Goal: Task Accomplishment & Management: Use online tool/utility

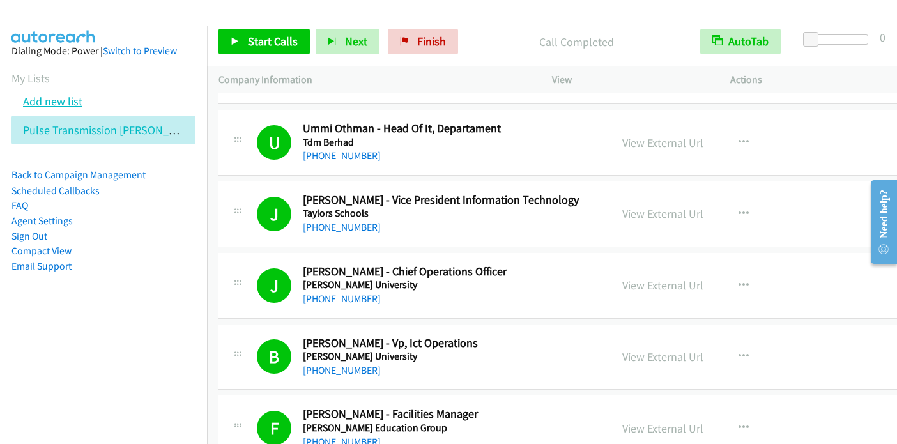
click at [76, 102] on link "Add new list" at bounding box center [52, 101] width 59 height 15
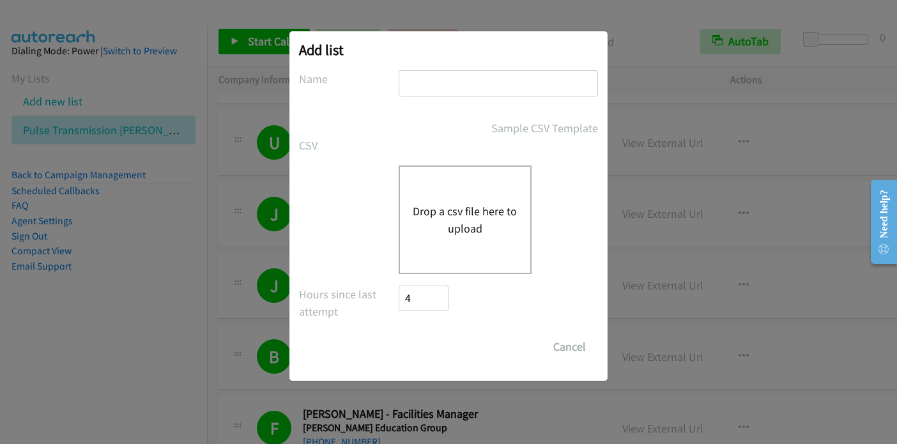
click at [419, 86] on input "text" at bounding box center [497, 83] width 199 height 26
type input "a"
type input "PM"
click at [447, 214] on button "Drop a csv file here to upload" at bounding box center [465, 219] width 105 height 34
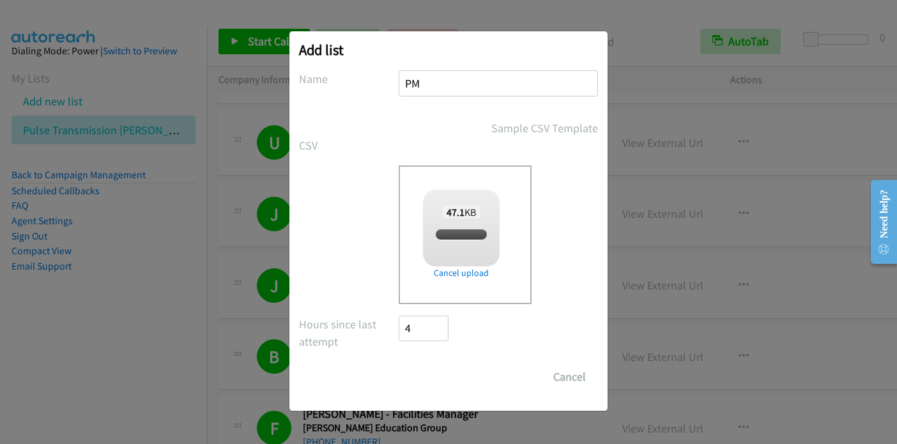
checkbox input "true"
click at [433, 377] on input "Save List" at bounding box center [431, 377] width 67 height 26
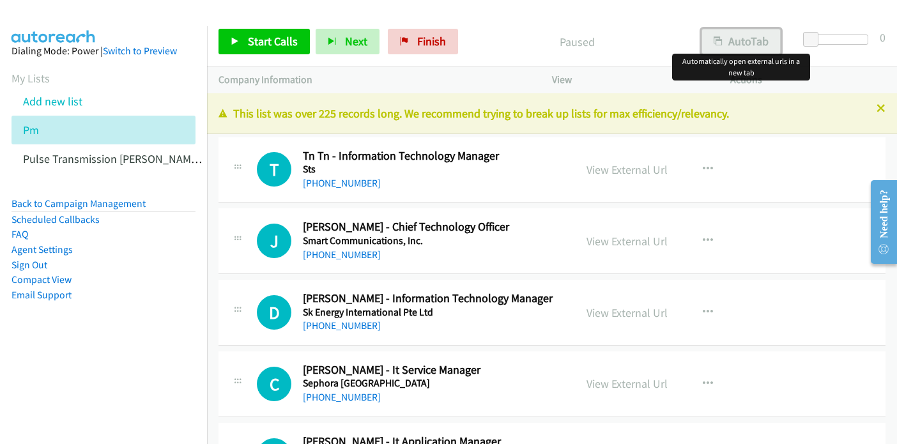
click at [753, 38] on button "AutoTab" at bounding box center [740, 42] width 79 height 26
click at [265, 37] on span "Start Calls" at bounding box center [273, 41] width 50 height 15
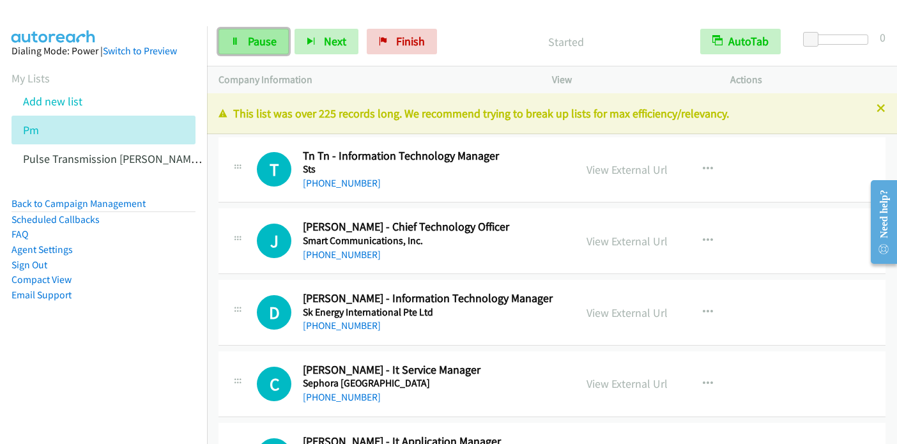
click at [255, 49] on link "Pause" at bounding box center [253, 42] width 70 height 26
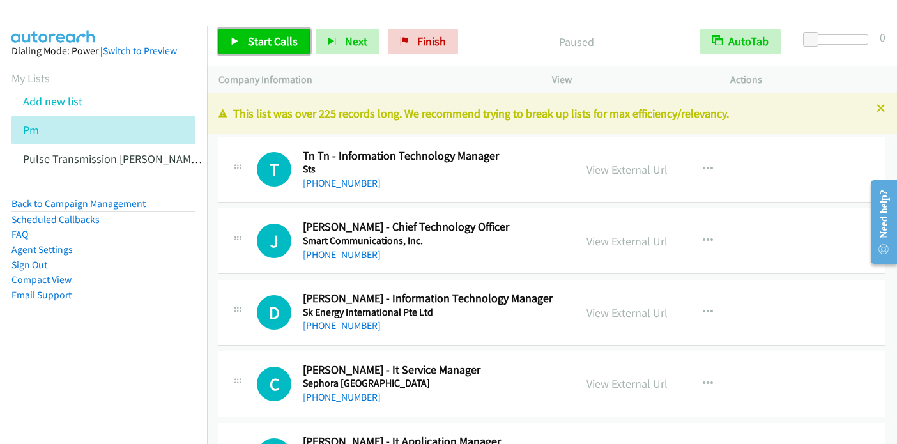
click at [251, 40] on span "Start Calls" at bounding box center [273, 41] width 50 height 15
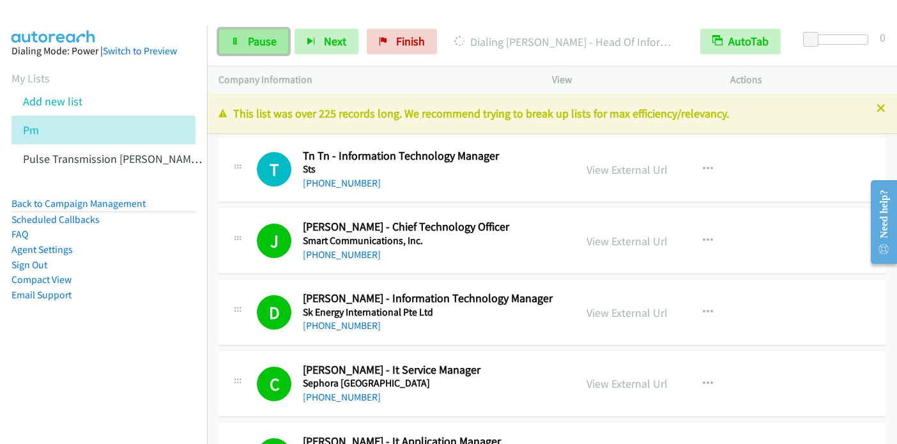
click at [256, 41] on span "Pause" at bounding box center [262, 41] width 29 height 15
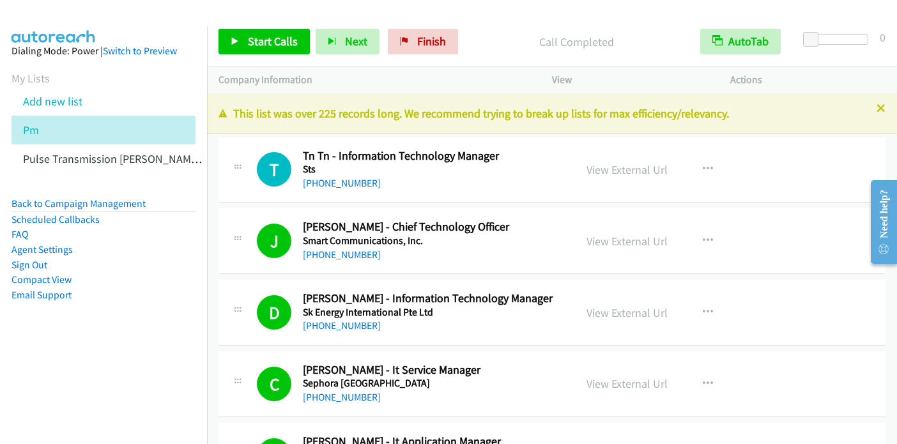
click at [59, 365] on nav "Dialing Mode: Power | Switch to Preview My Lists Add new list Pm Pulse Transmis…" at bounding box center [104, 248] width 208 height 444
click at [703, 240] on icon "button" at bounding box center [707, 241] width 10 height 10
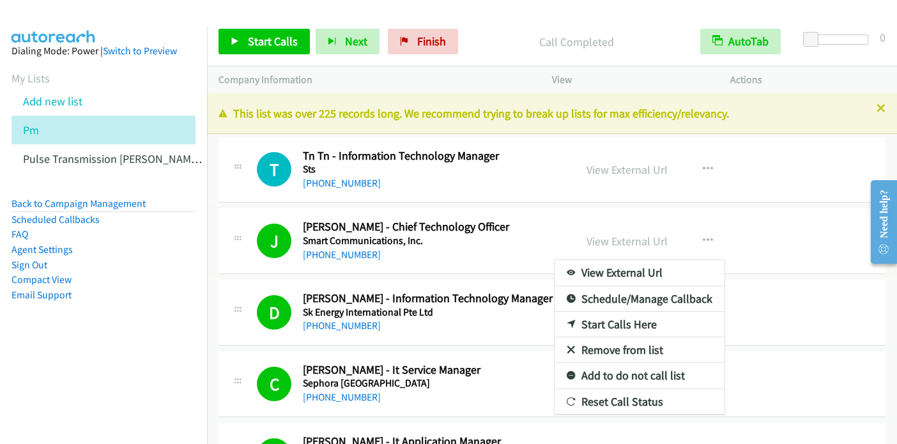
click at [274, 45] on div at bounding box center [448, 222] width 897 height 444
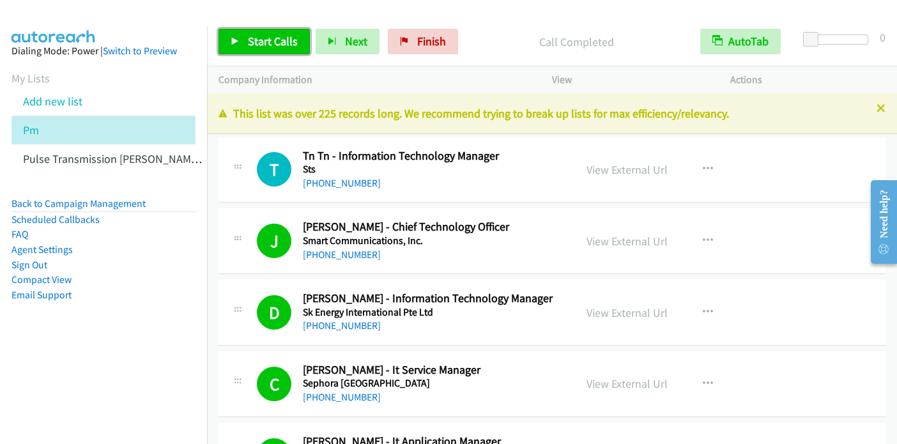
click at [274, 36] on span "Start Calls" at bounding box center [273, 41] width 50 height 15
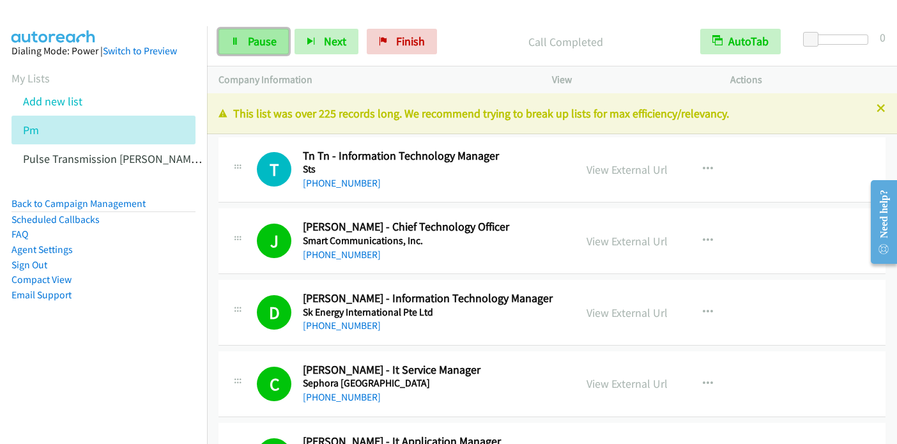
click at [262, 47] on span "Pause" at bounding box center [262, 41] width 29 height 15
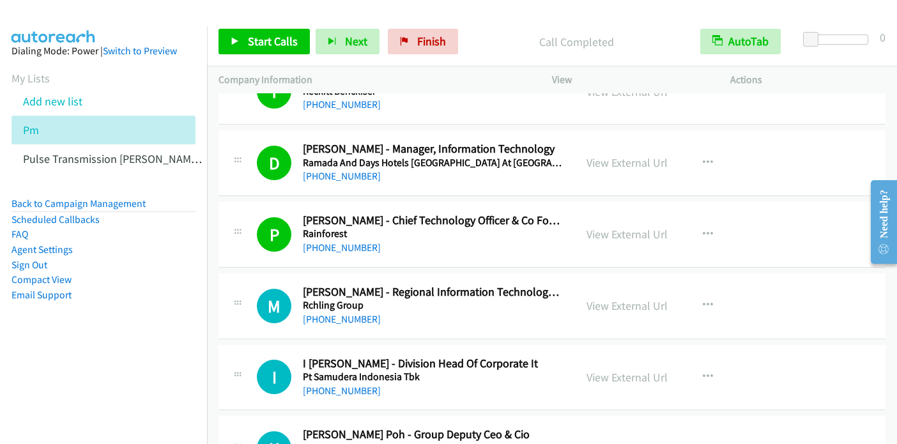
scroll to position [958, 0]
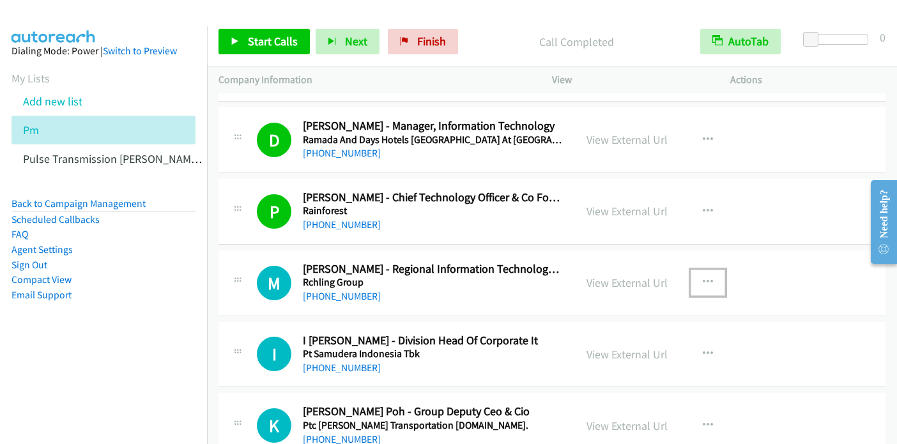
click at [704, 280] on icon "button" at bounding box center [707, 282] width 10 height 10
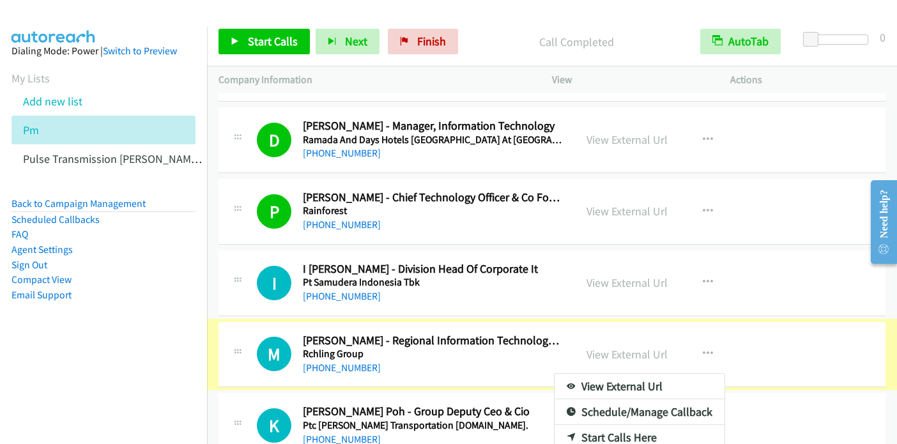
click at [704, 279] on div at bounding box center [448, 222] width 897 height 444
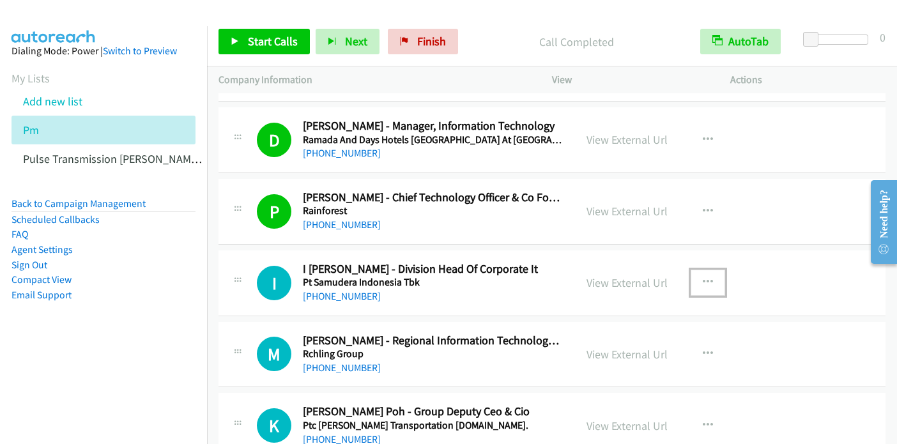
click at [704, 279] on icon "button" at bounding box center [707, 282] width 10 height 10
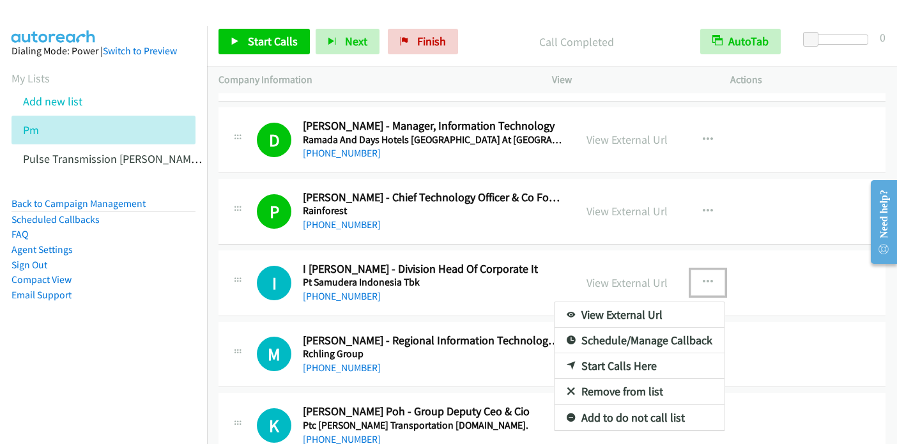
click at [608, 359] on link "Start Calls Here" at bounding box center [639, 366] width 170 height 26
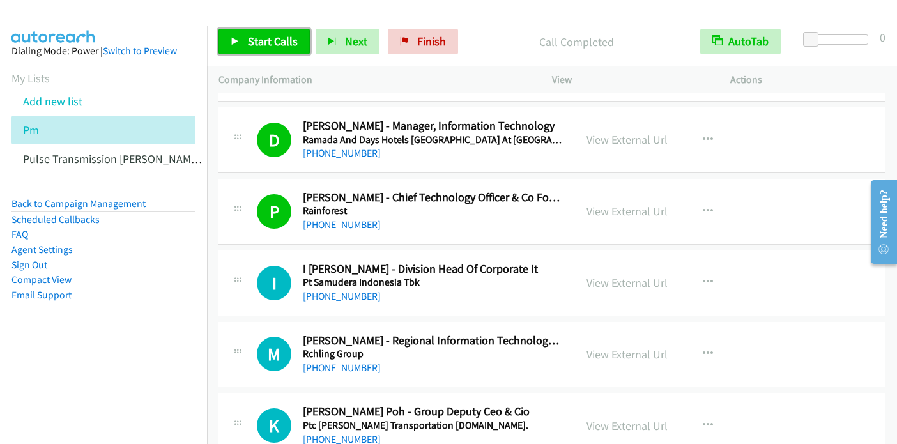
click at [258, 42] on span "Start Calls" at bounding box center [273, 41] width 50 height 15
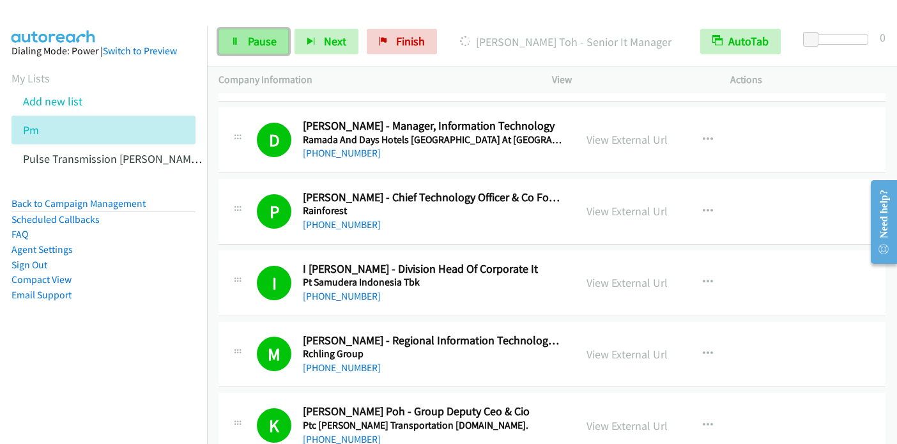
click at [261, 40] on span "Pause" at bounding box center [262, 41] width 29 height 15
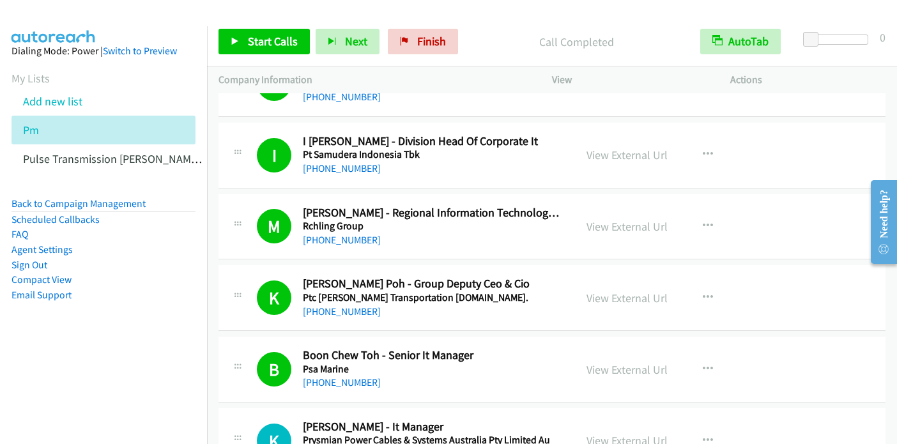
scroll to position [1213, 0]
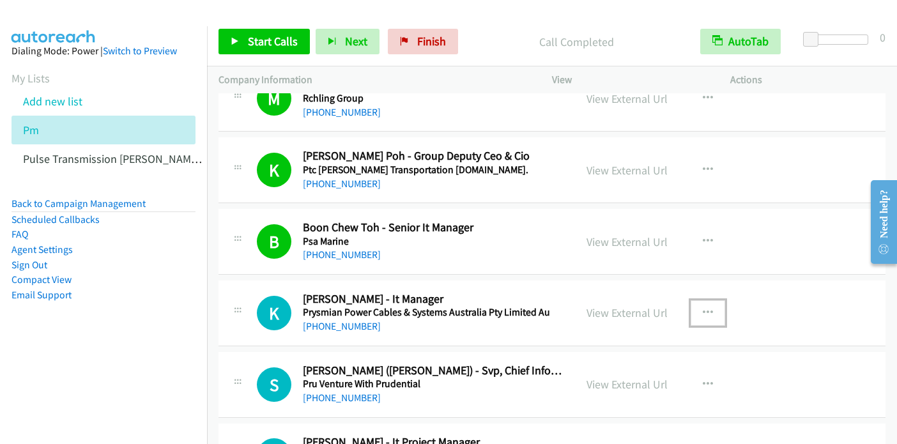
click at [709, 311] on button "button" at bounding box center [707, 313] width 34 height 26
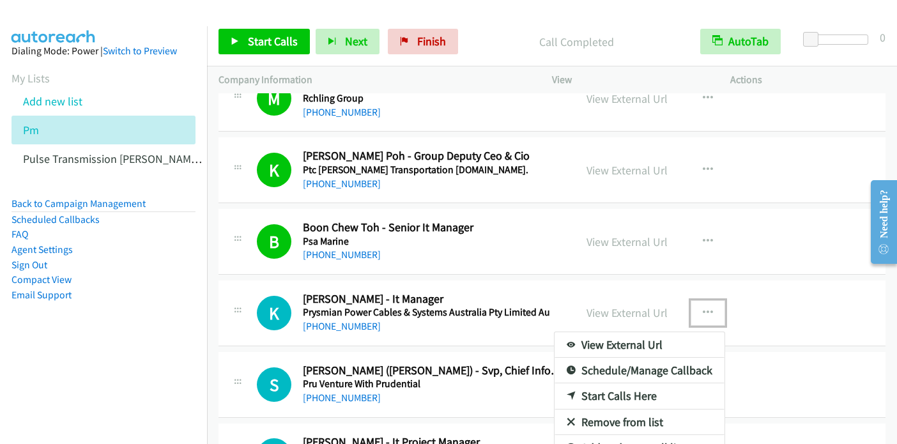
click at [610, 388] on link "Start Calls Here" at bounding box center [639, 396] width 170 height 26
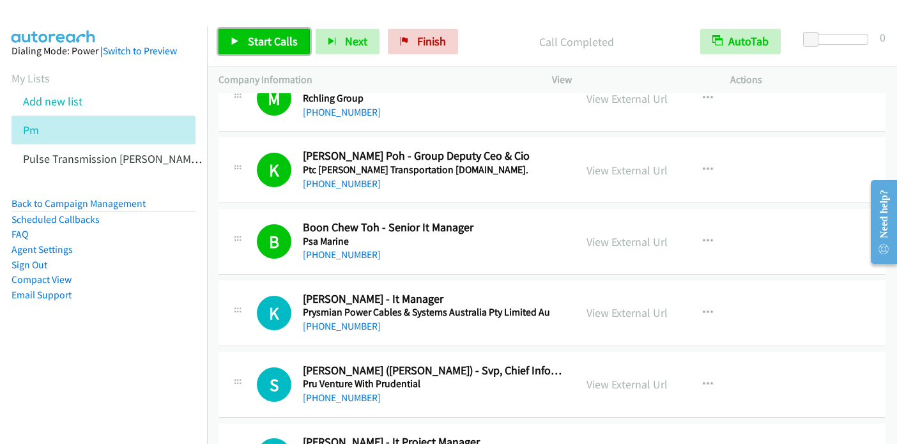
click at [250, 38] on span "Start Calls" at bounding box center [273, 41] width 50 height 15
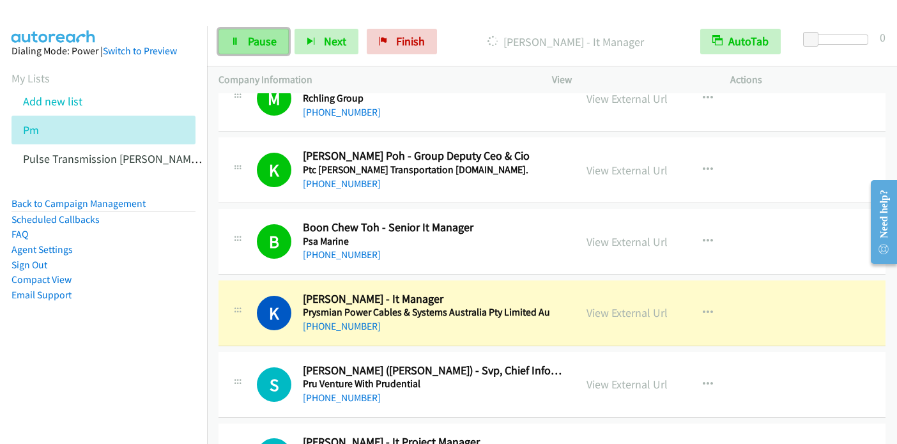
click at [252, 38] on span "Pause" at bounding box center [262, 41] width 29 height 15
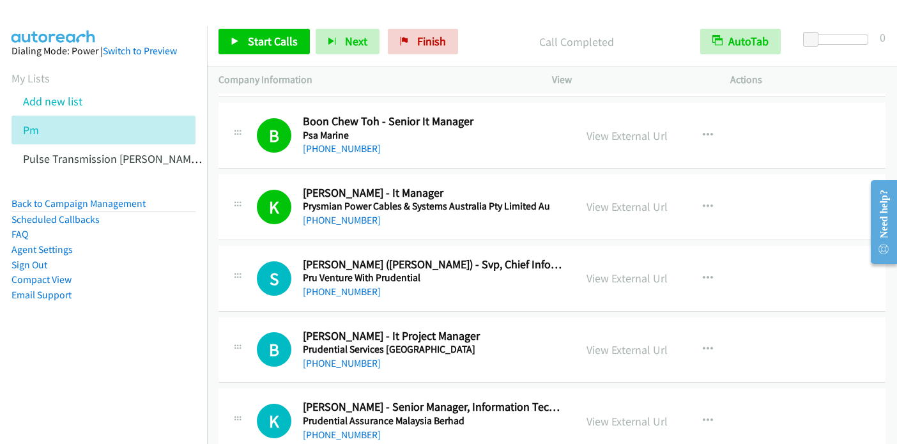
scroll to position [1341, 0]
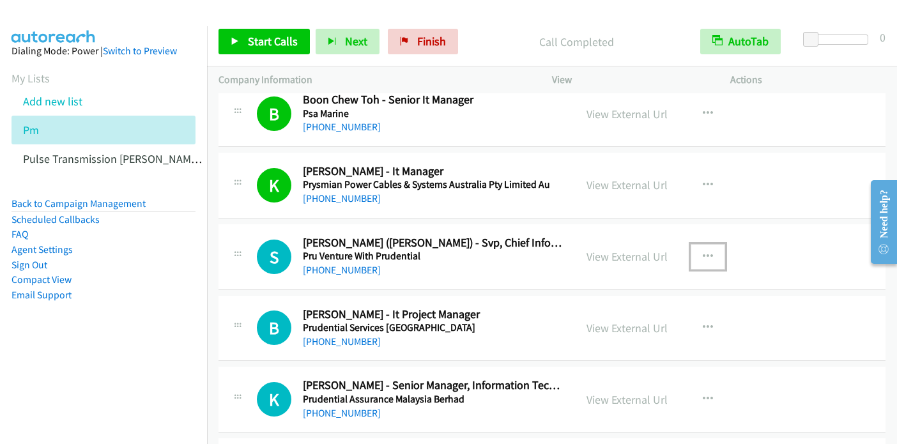
click at [704, 252] on icon "button" at bounding box center [707, 257] width 10 height 10
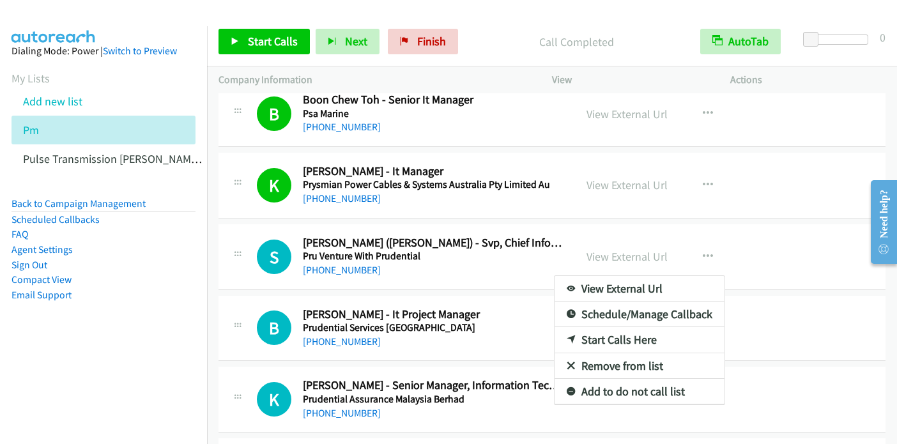
click at [580, 334] on link "Start Calls Here" at bounding box center [639, 340] width 170 height 26
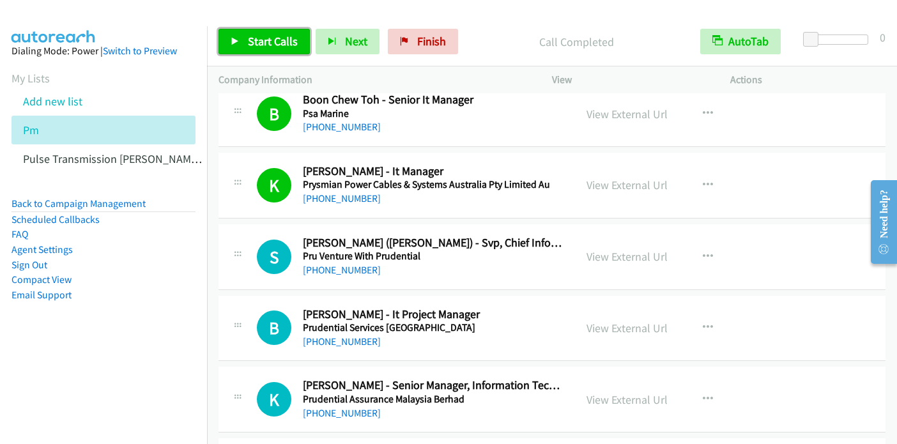
click at [263, 43] on span "Start Calls" at bounding box center [273, 41] width 50 height 15
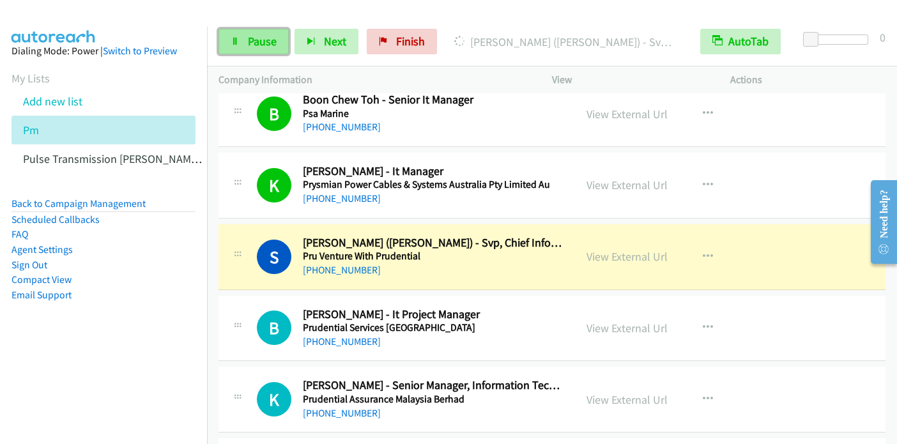
click at [275, 45] on span "Pause" at bounding box center [262, 41] width 29 height 15
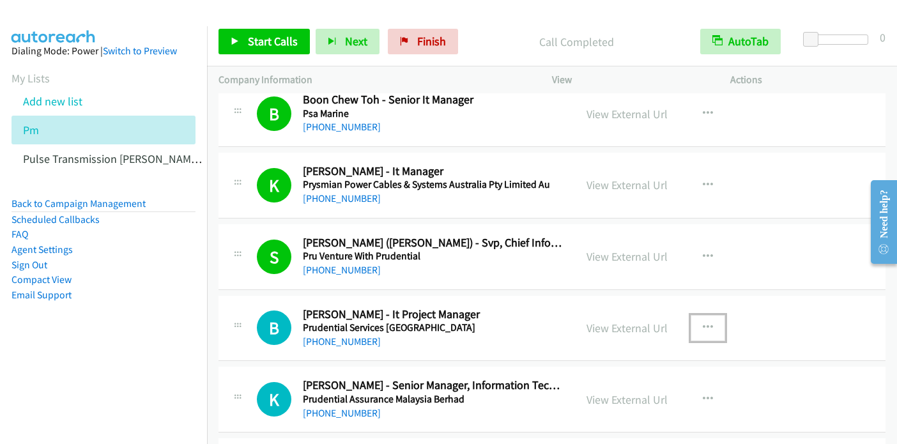
click at [706, 325] on icon "button" at bounding box center [707, 327] width 10 height 10
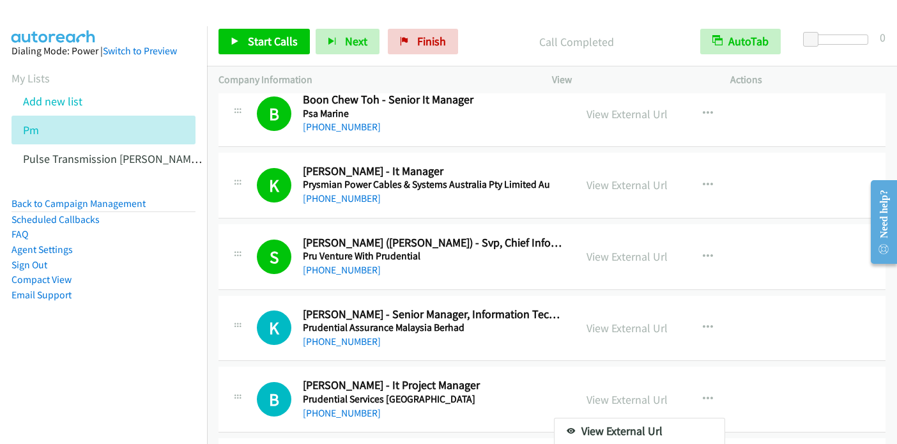
click at [217, 165] on div at bounding box center [448, 222] width 897 height 444
click at [261, 35] on span "Start Calls" at bounding box center [273, 41] width 50 height 15
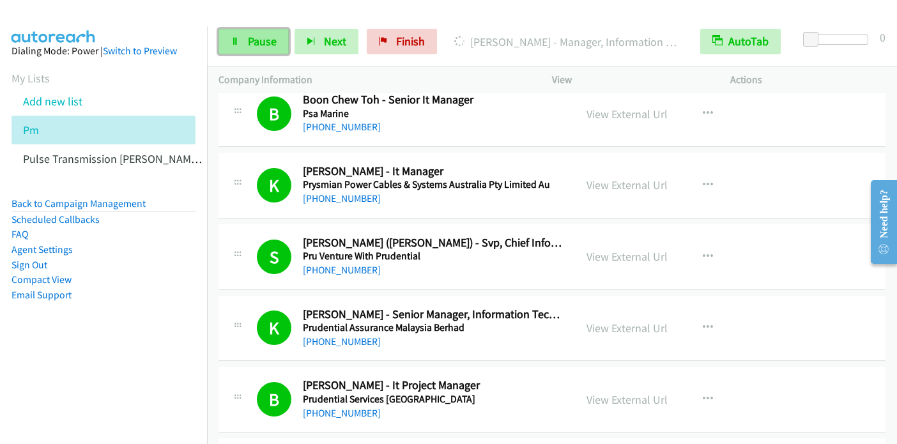
click at [264, 36] on span "Pause" at bounding box center [262, 41] width 29 height 15
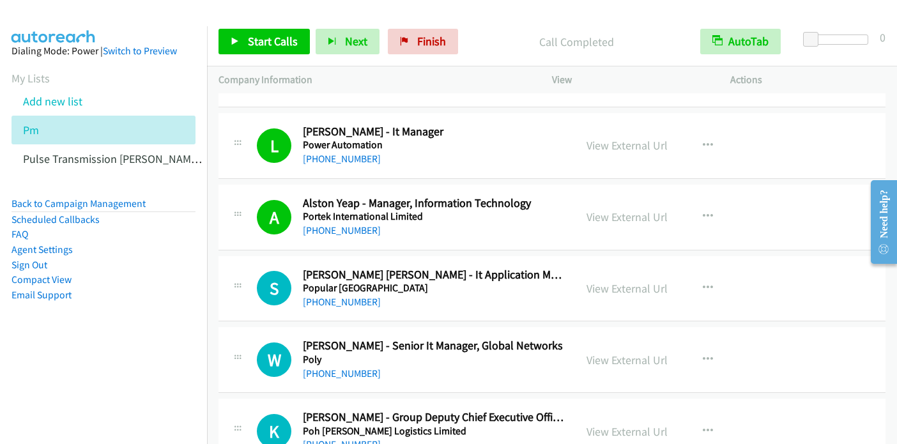
scroll to position [2235, 0]
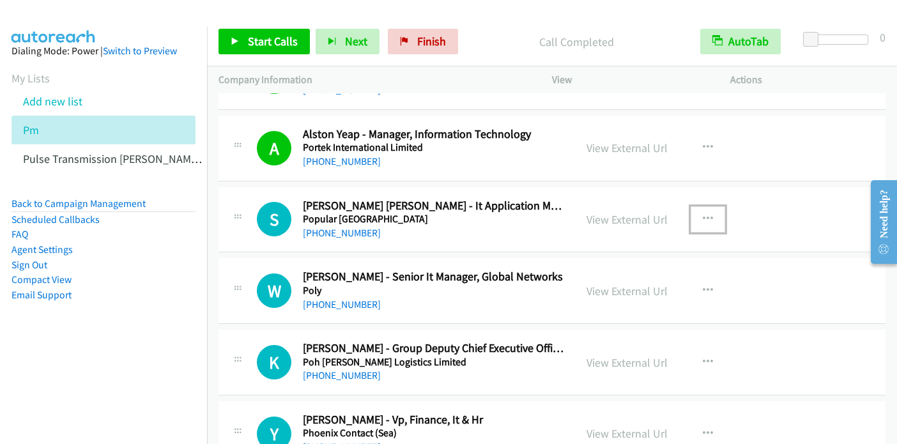
click at [705, 214] on icon "button" at bounding box center [707, 219] width 10 height 10
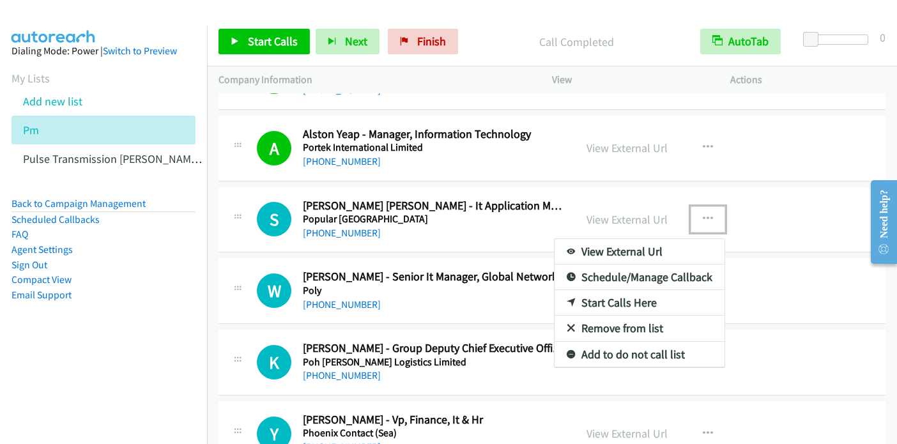
click at [635, 301] on link "Start Calls Here" at bounding box center [639, 303] width 170 height 26
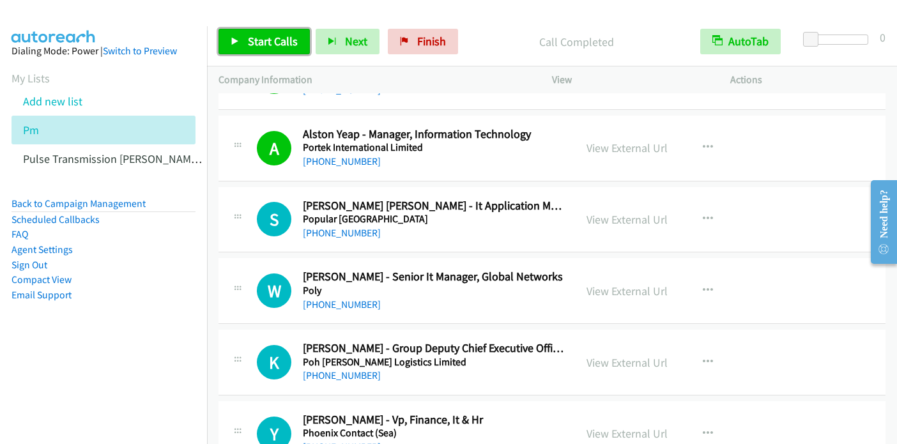
click at [254, 40] on span "Start Calls" at bounding box center [273, 41] width 50 height 15
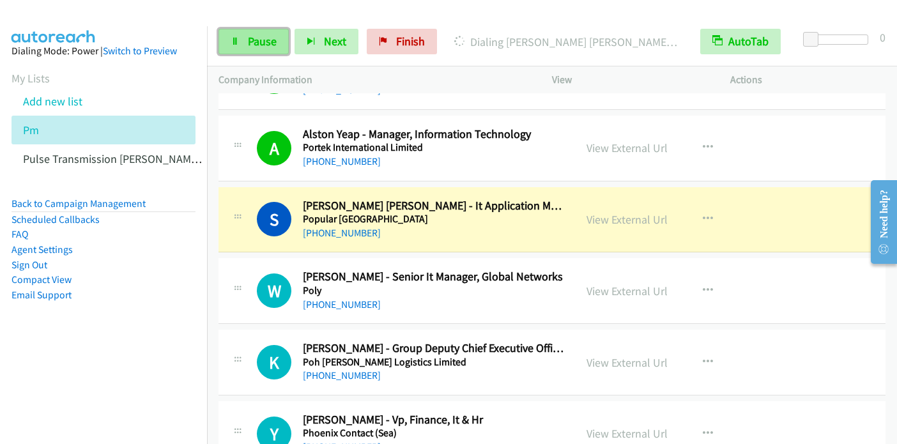
click at [248, 38] on span "Pause" at bounding box center [262, 41] width 29 height 15
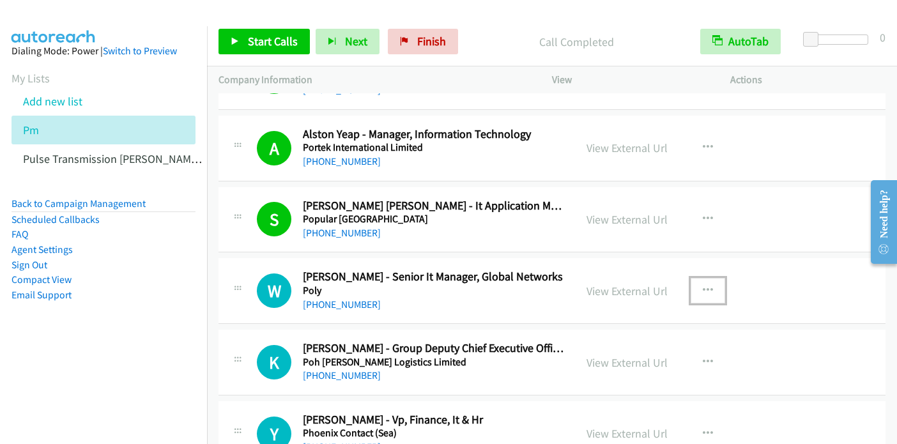
click at [704, 285] on icon "button" at bounding box center [707, 290] width 10 height 10
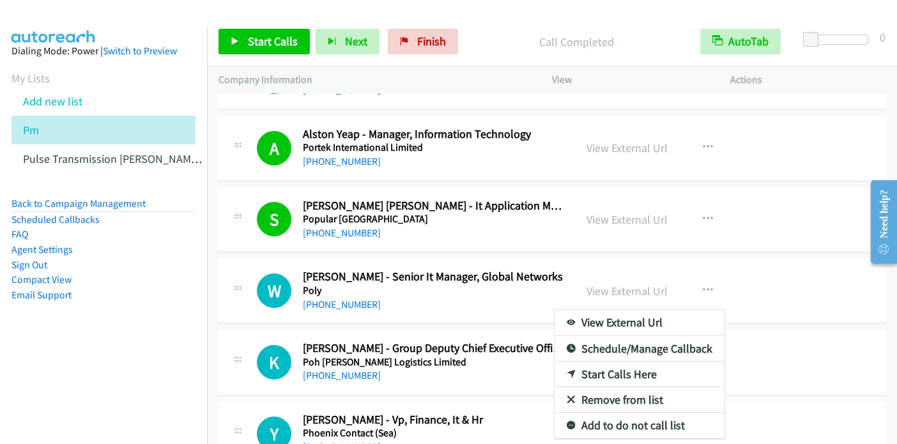
click at [258, 45] on div at bounding box center [448, 222] width 897 height 444
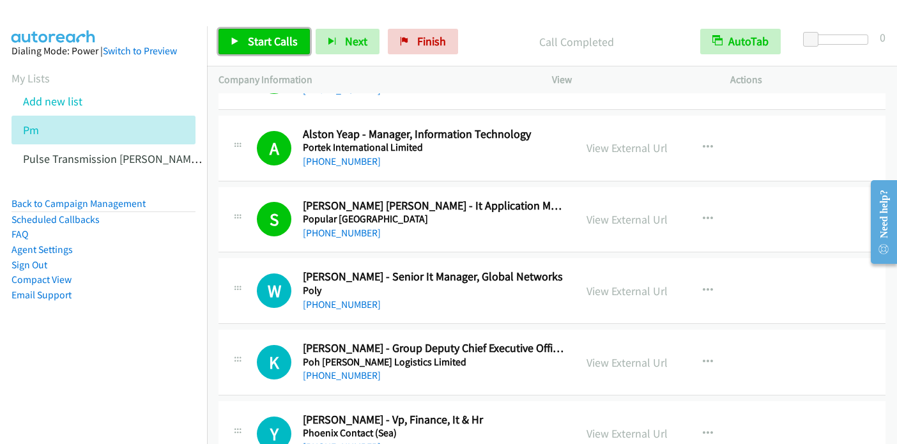
click at [258, 43] on span "Start Calls" at bounding box center [273, 41] width 50 height 15
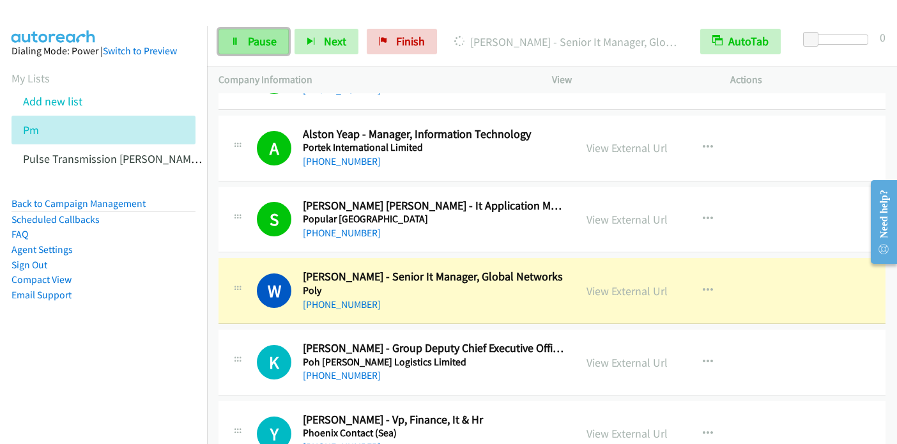
click at [262, 38] on span "Pause" at bounding box center [262, 41] width 29 height 15
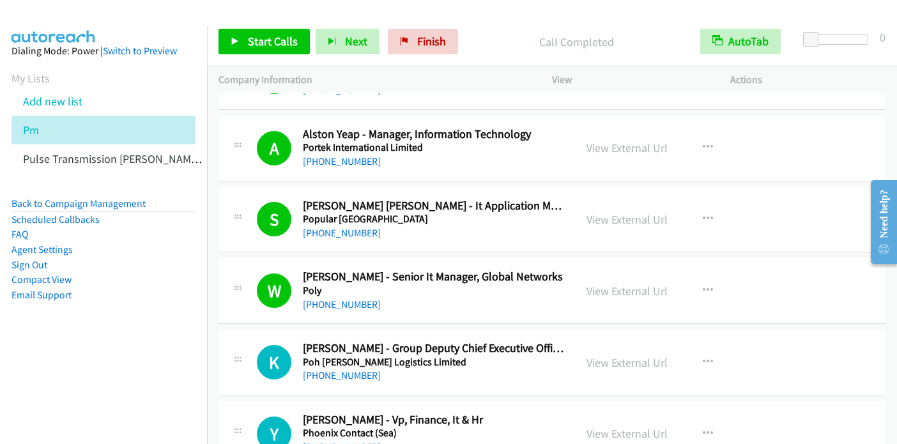
scroll to position [2299, 0]
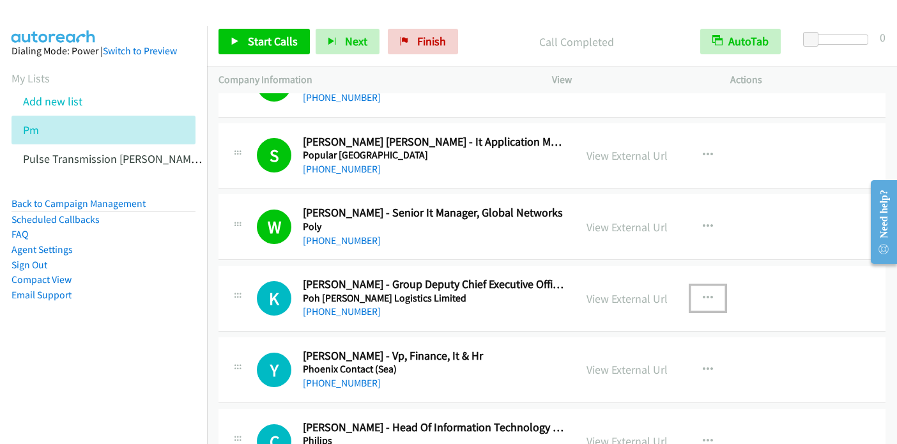
click at [702, 293] on icon "button" at bounding box center [707, 298] width 10 height 10
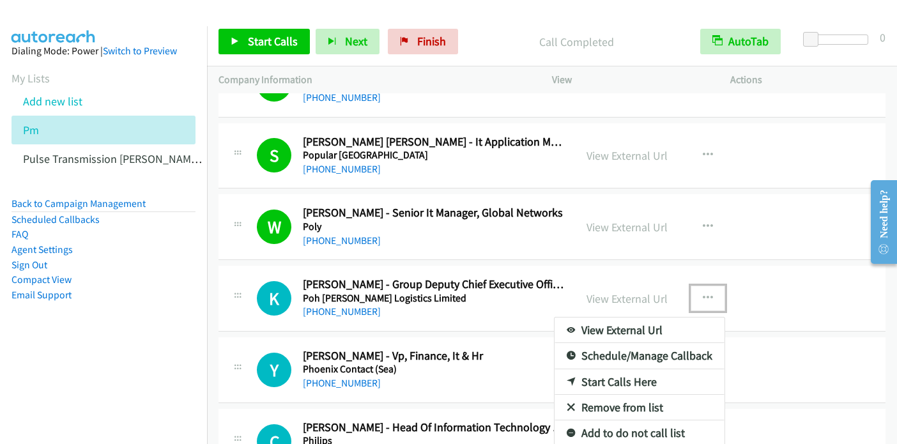
click at [646, 376] on link "Start Calls Here" at bounding box center [639, 382] width 170 height 26
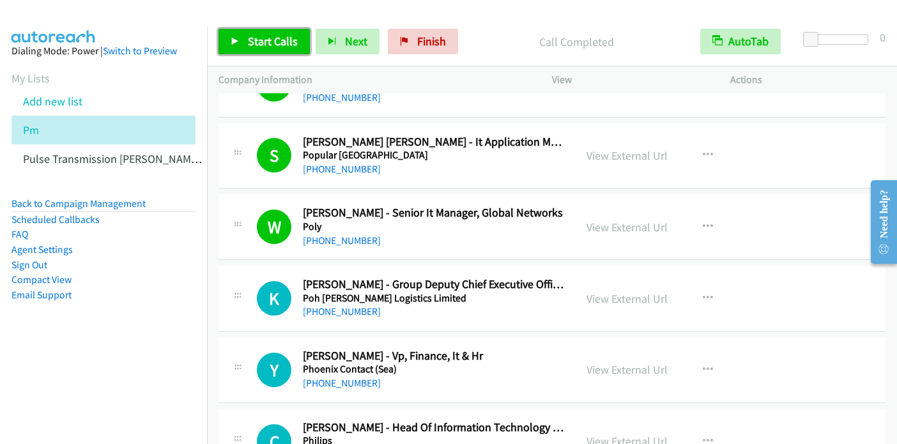
click at [275, 45] on span "Start Calls" at bounding box center [273, 41] width 50 height 15
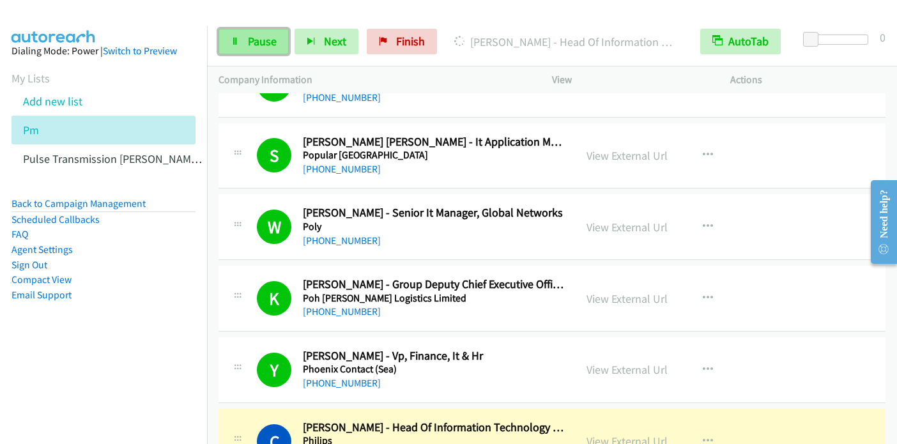
click at [258, 50] on link "Pause" at bounding box center [253, 42] width 70 height 26
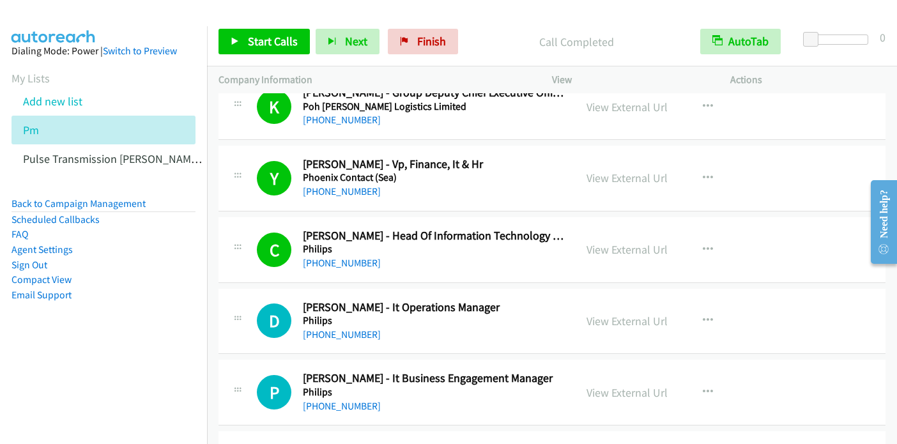
scroll to position [2554, 0]
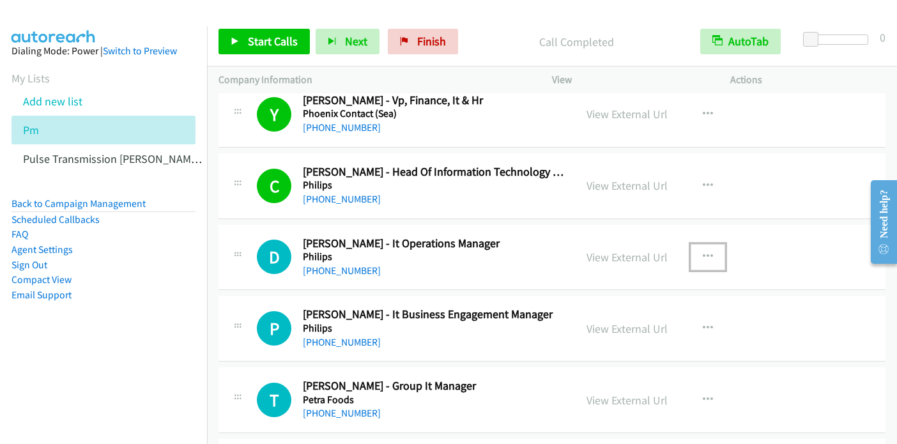
click at [702, 252] on icon "button" at bounding box center [707, 257] width 10 height 10
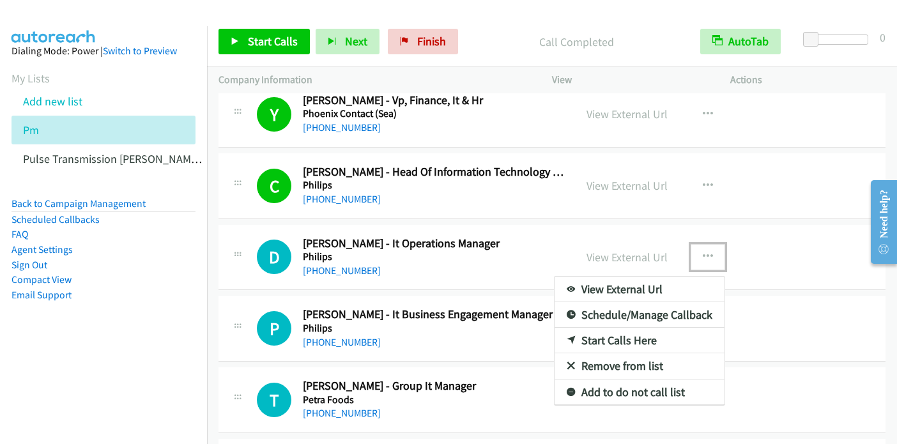
click at [640, 331] on link "Start Calls Here" at bounding box center [639, 341] width 170 height 26
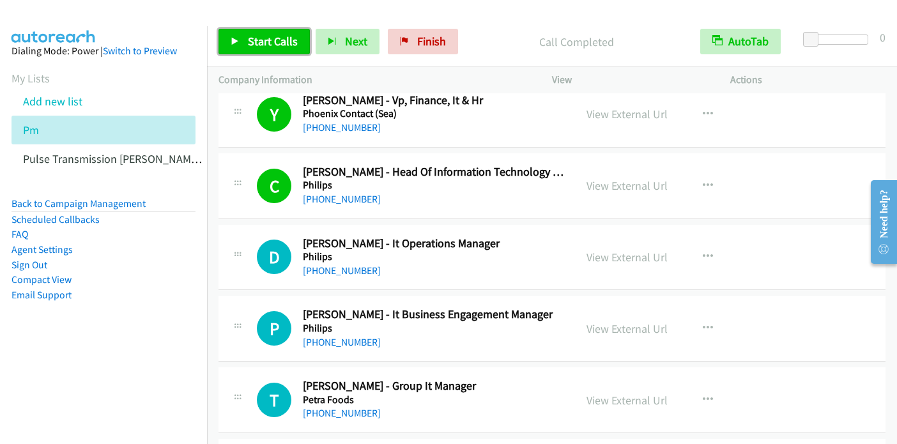
click at [281, 46] on span "Start Calls" at bounding box center [273, 41] width 50 height 15
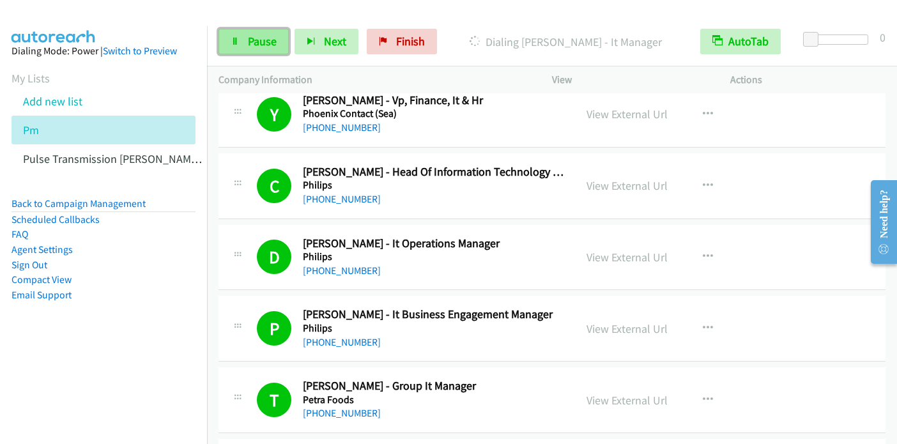
click at [243, 45] on link "Pause" at bounding box center [253, 42] width 70 height 26
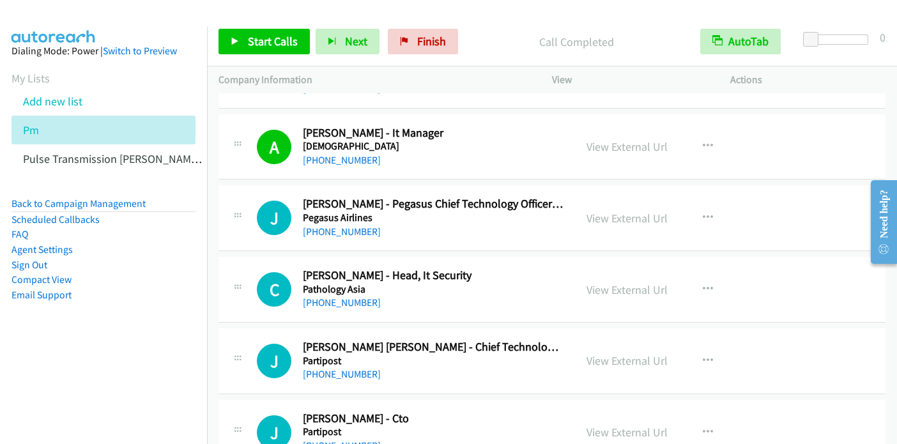
scroll to position [3001, 0]
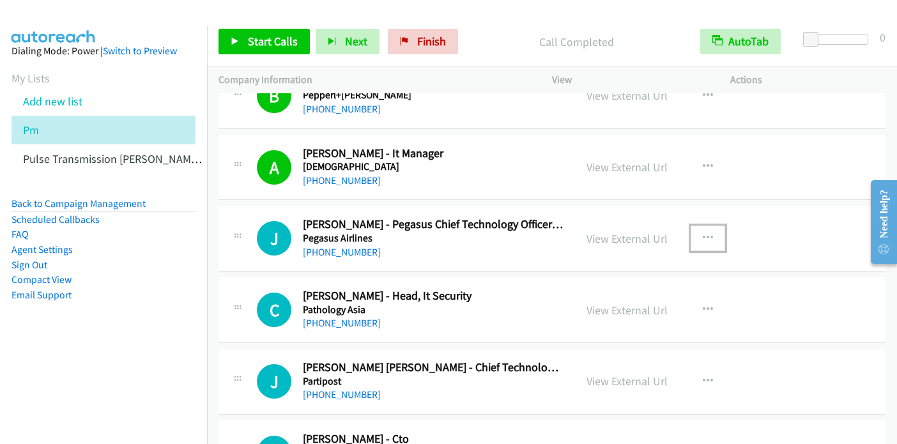
click at [702, 233] on icon "button" at bounding box center [707, 238] width 10 height 10
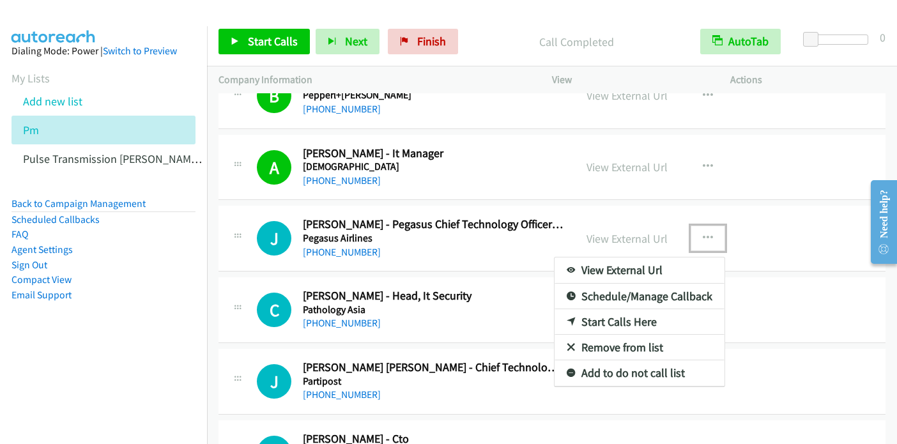
click at [631, 315] on link "Start Calls Here" at bounding box center [639, 322] width 170 height 26
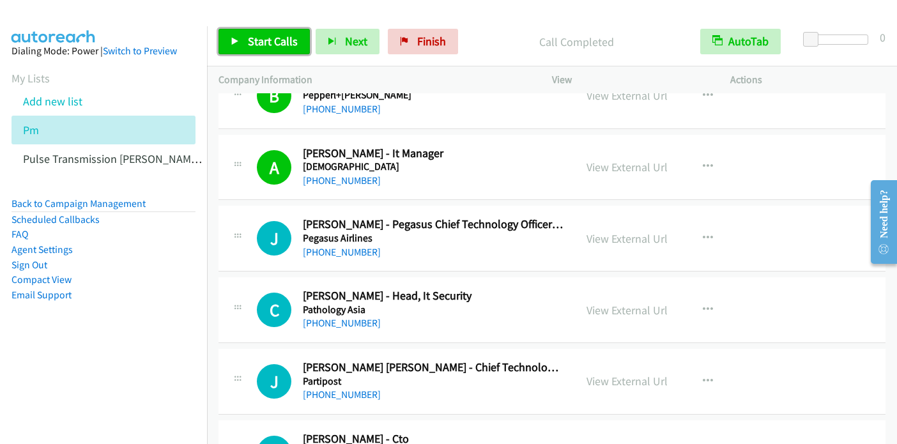
click at [285, 45] on span "Start Calls" at bounding box center [273, 41] width 50 height 15
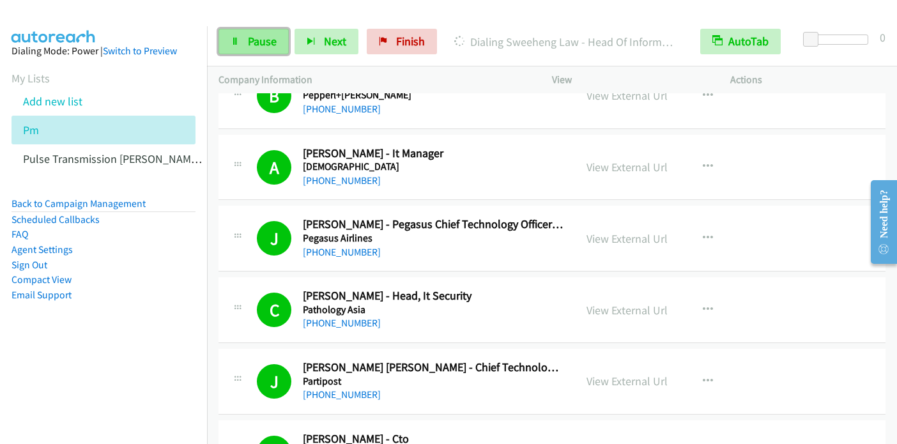
click at [230, 36] on link "Pause" at bounding box center [253, 42] width 70 height 26
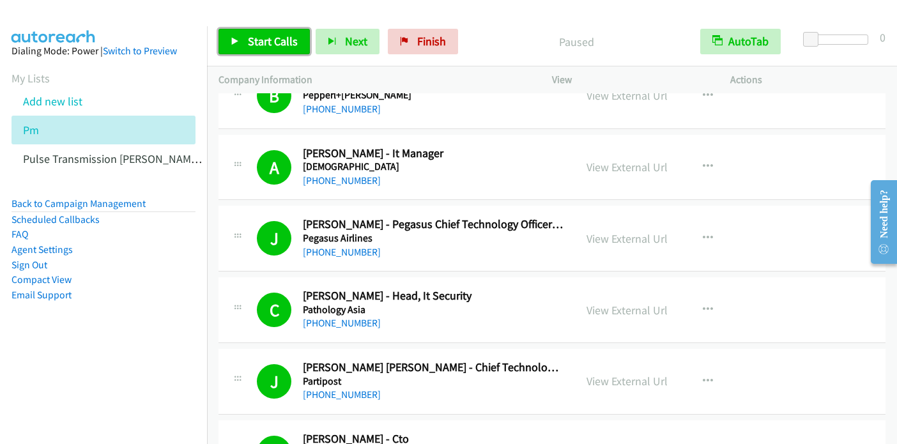
click at [272, 42] on span "Start Calls" at bounding box center [273, 41] width 50 height 15
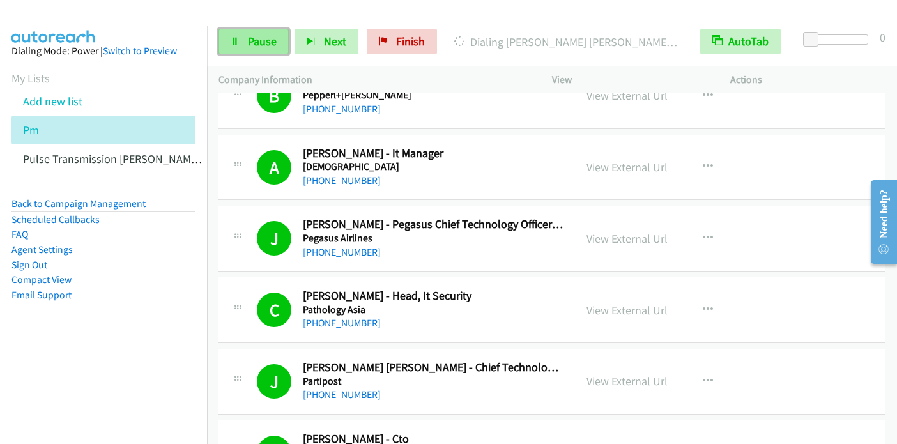
click at [252, 40] on span "Pause" at bounding box center [262, 41] width 29 height 15
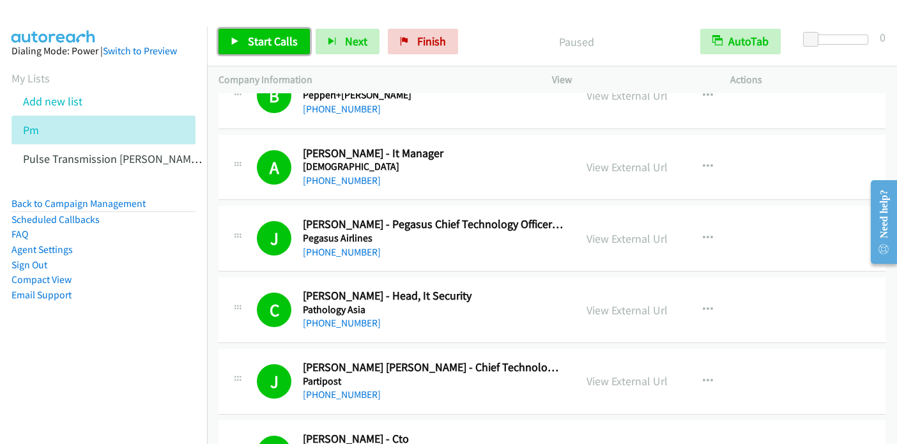
click at [251, 40] on span "Start Calls" at bounding box center [273, 41] width 50 height 15
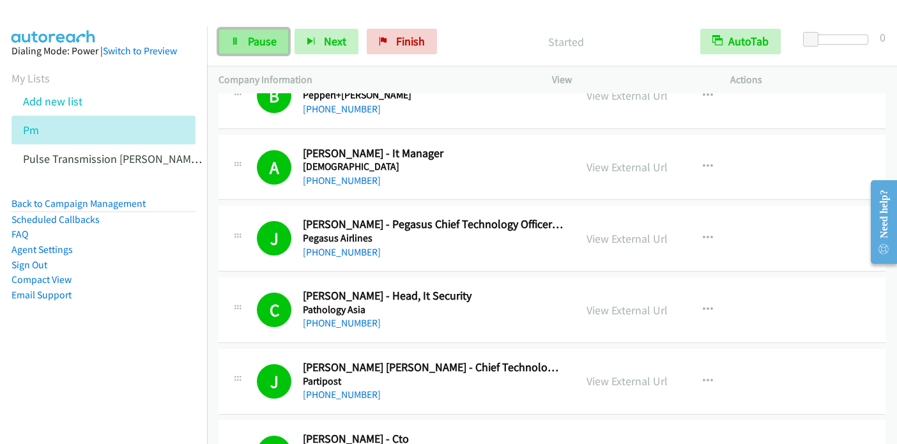
click at [245, 47] on link "Pause" at bounding box center [253, 42] width 70 height 26
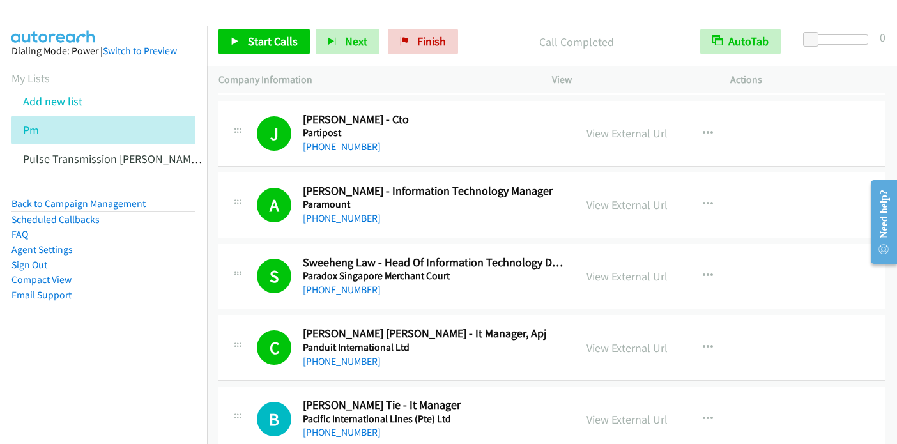
scroll to position [3448, 0]
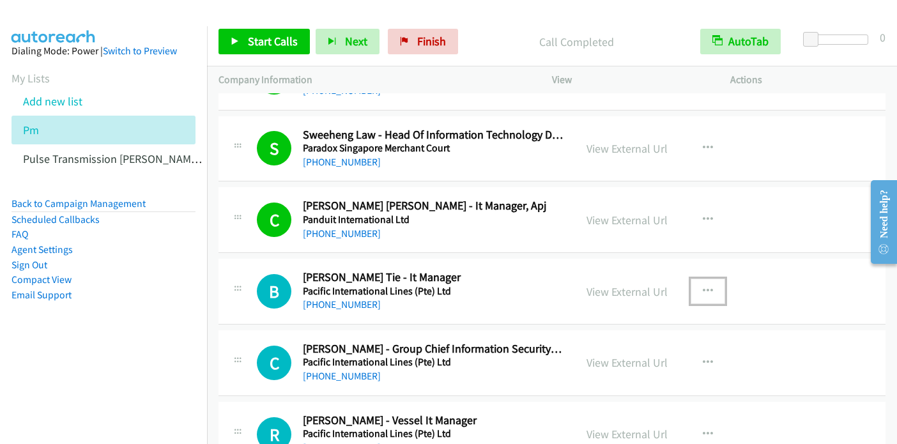
click at [704, 286] on icon "button" at bounding box center [707, 291] width 10 height 10
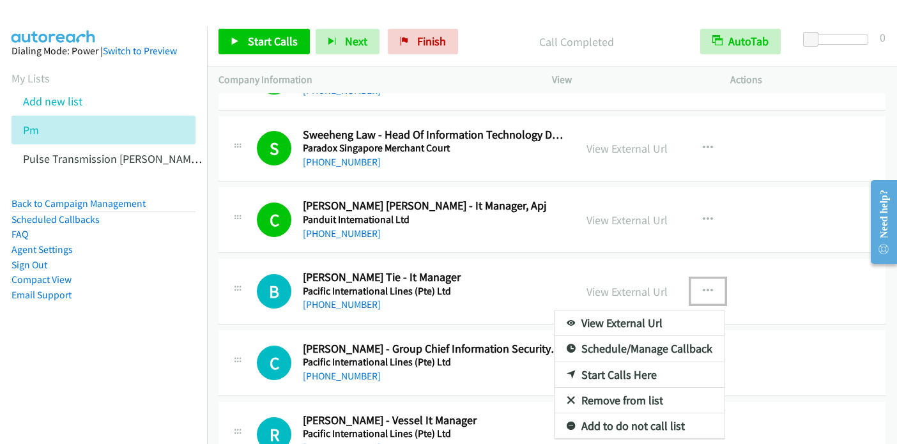
click at [644, 363] on link "Start Calls Here" at bounding box center [639, 375] width 170 height 26
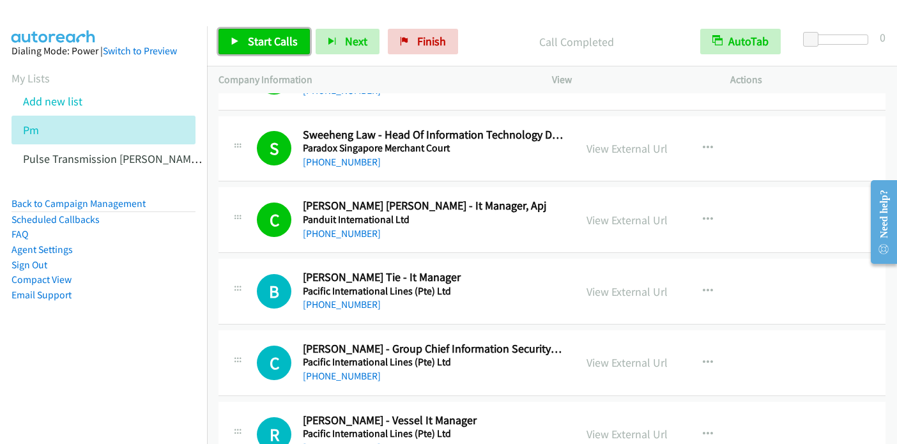
click at [275, 45] on span "Start Calls" at bounding box center [273, 41] width 50 height 15
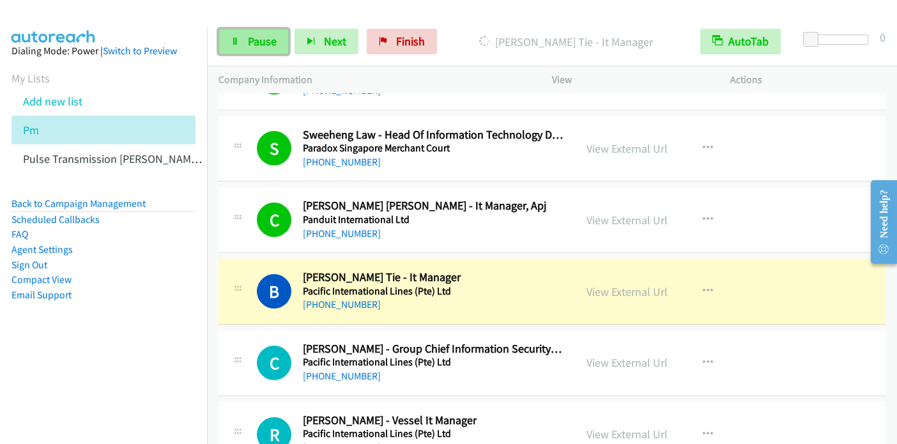
click at [239, 41] on link "Pause" at bounding box center [253, 42] width 70 height 26
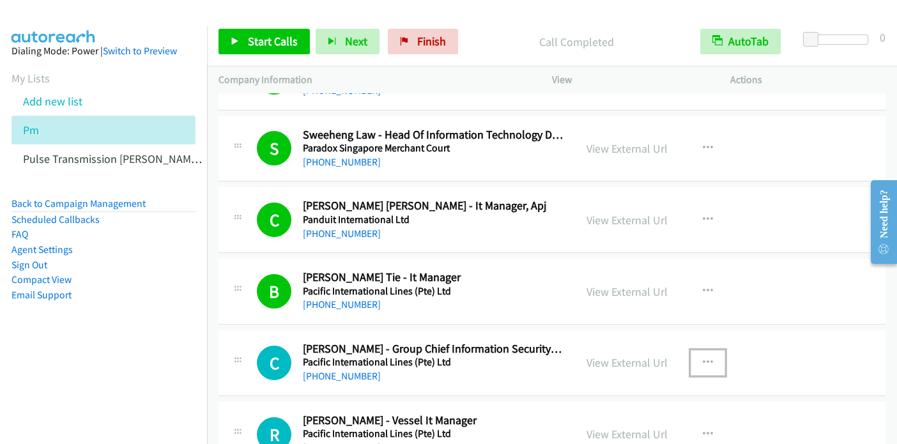
click at [704, 358] on icon "button" at bounding box center [707, 363] width 10 height 10
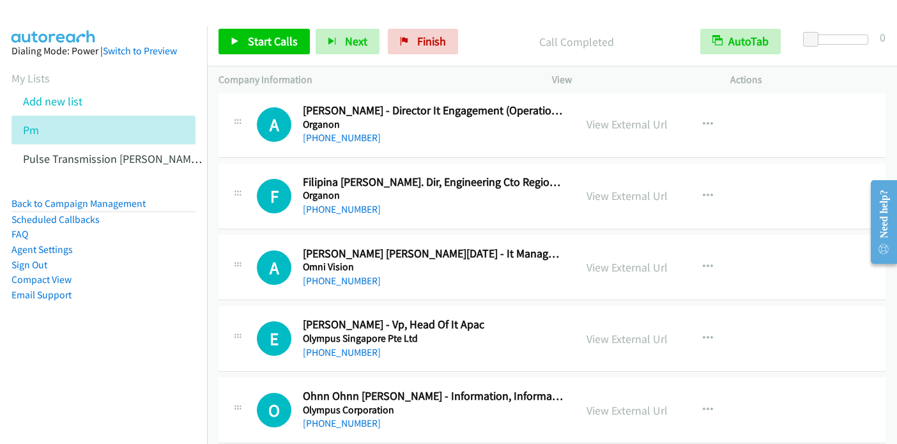
scroll to position [4043, 0]
drag, startPoint x: 891, startPoint y: 167, endPoint x: 36, endPoint y: 6, distance: 869.9
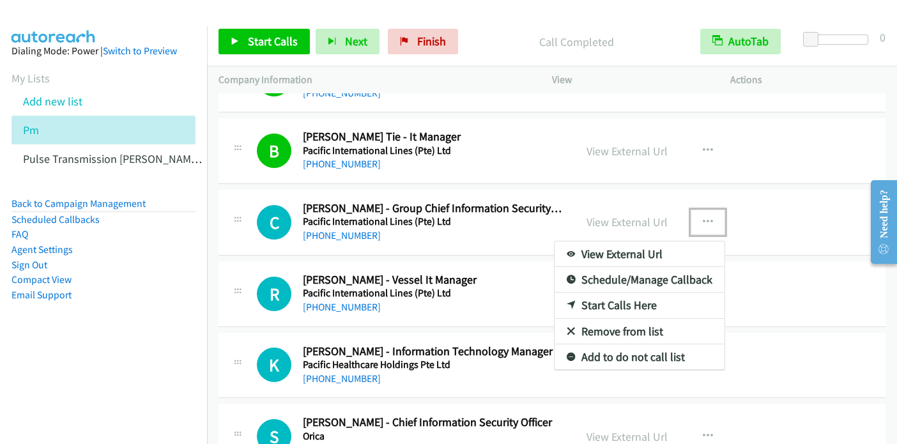
scroll to position [3584, 0]
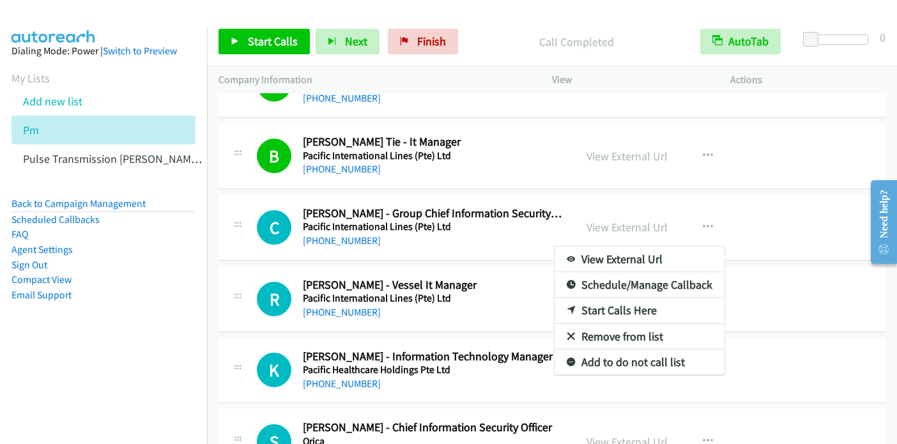
click at [268, 33] on div at bounding box center [448, 222] width 897 height 444
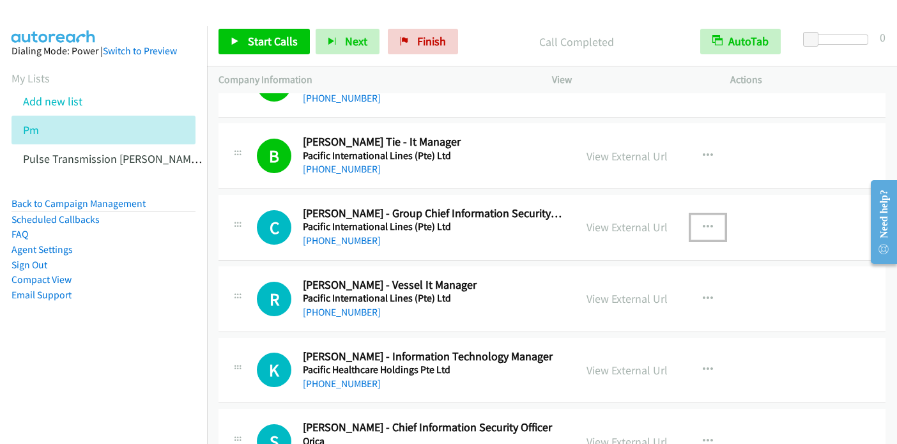
click at [702, 222] on icon "button" at bounding box center [707, 227] width 10 height 10
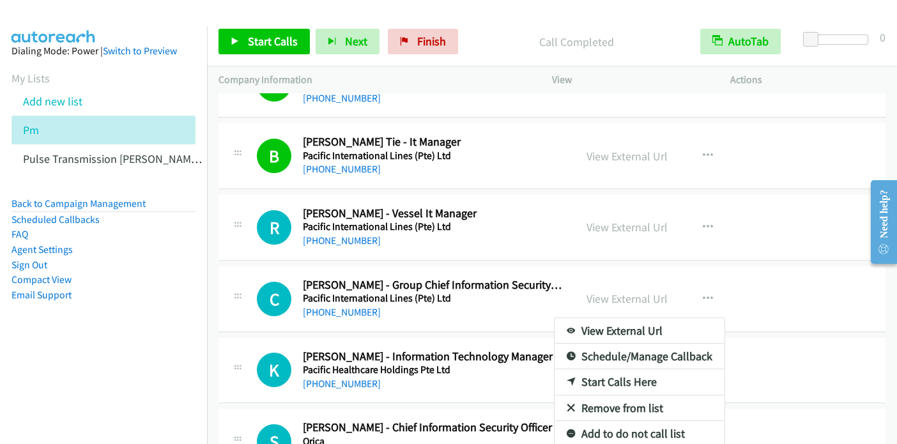
click at [278, 33] on div at bounding box center [448, 222] width 897 height 444
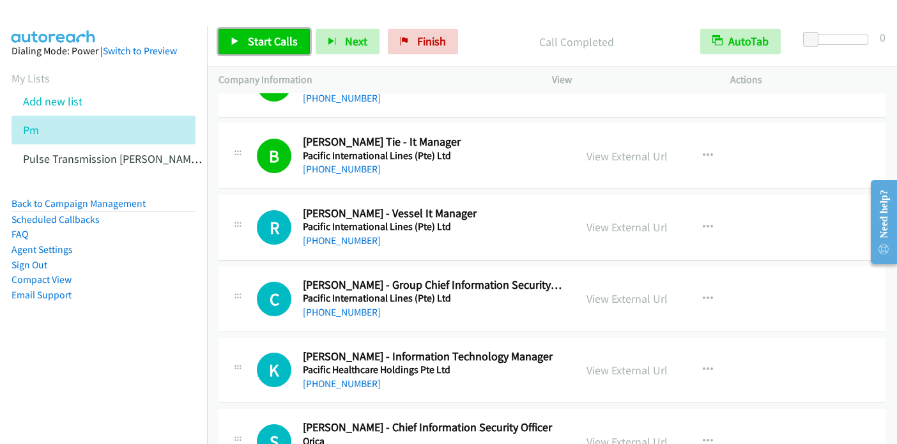
click at [277, 43] on span "Start Calls" at bounding box center [273, 41] width 50 height 15
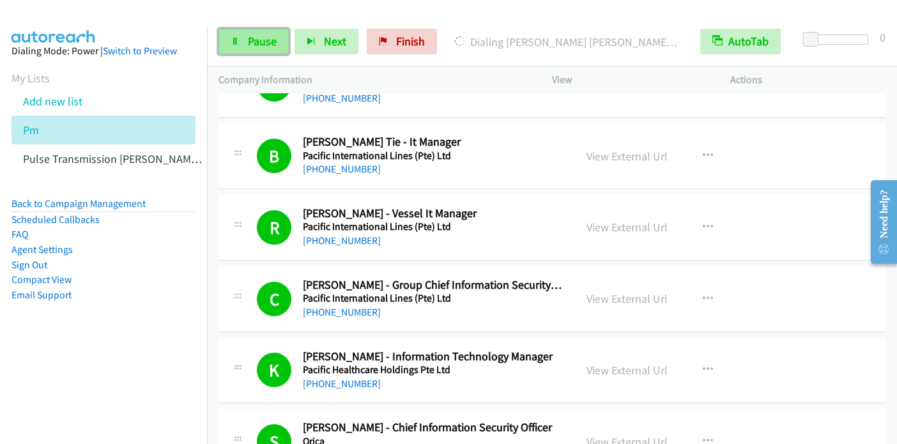
click at [264, 45] on span "Pause" at bounding box center [262, 41] width 29 height 15
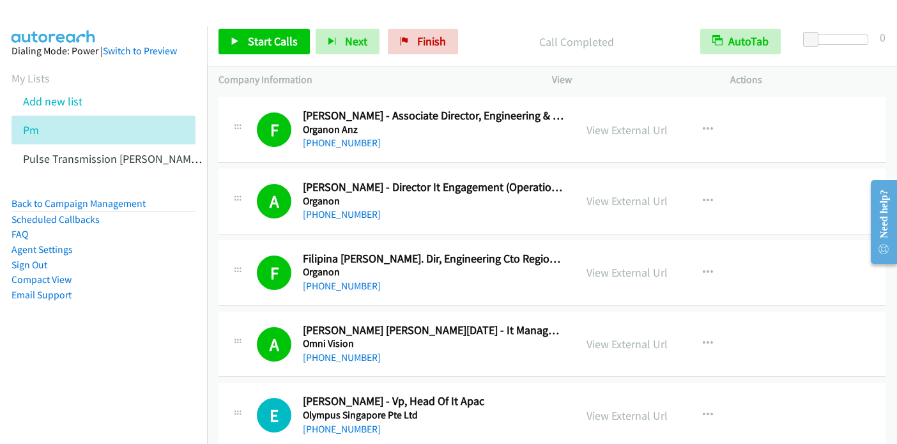
scroll to position [4031, 0]
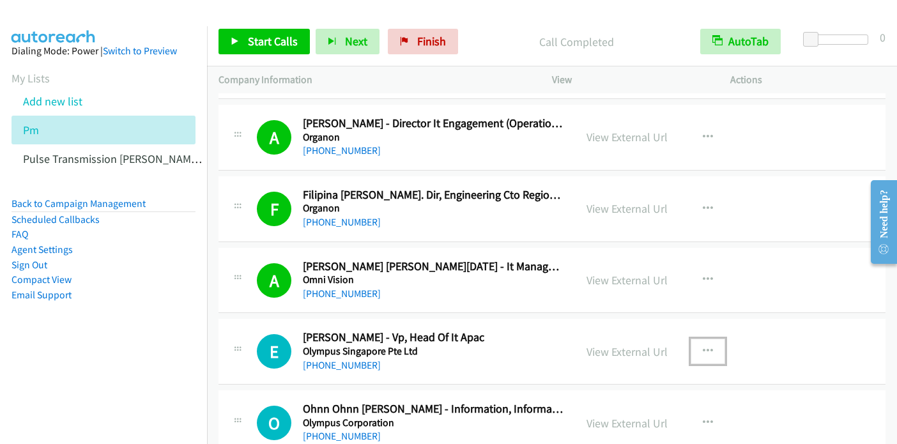
click at [704, 346] on icon "button" at bounding box center [707, 351] width 10 height 10
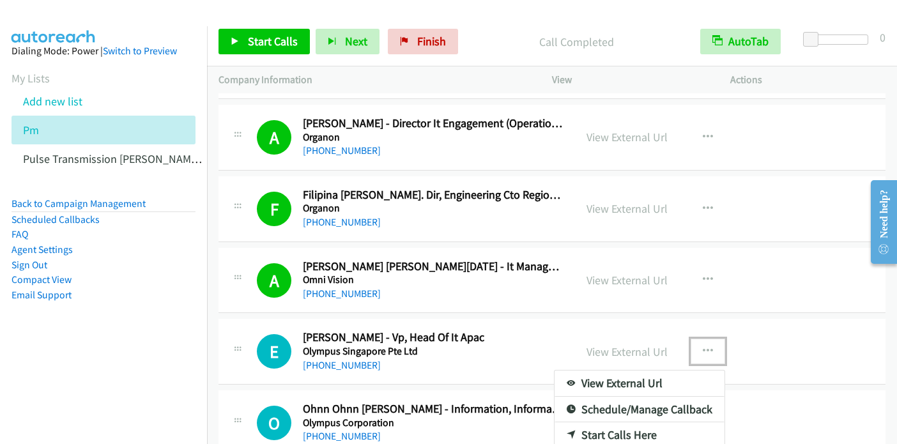
click at [614, 431] on link "Start Calls Here" at bounding box center [639, 435] width 170 height 26
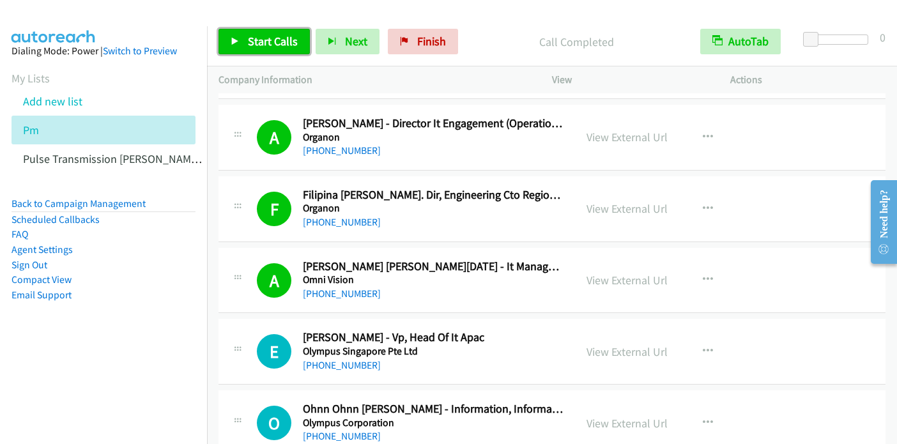
click at [275, 36] on span "Start Calls" at bounding box center [273, 41] width 50 height 15
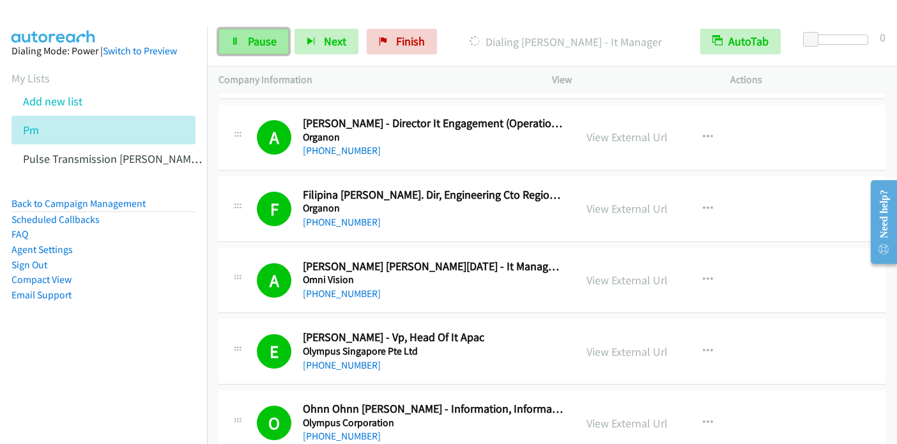
click at [249, 40] on span "Pause" at bounding box center [262, 41] width 29 height 15
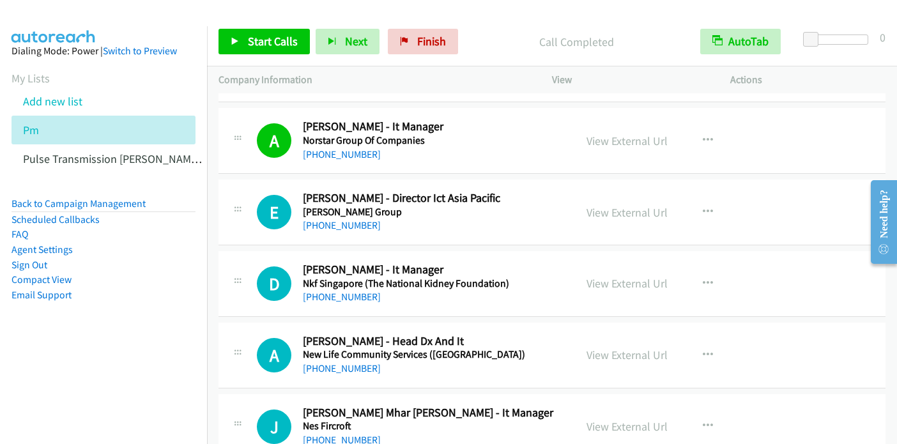
scroll to position [4989, 0]
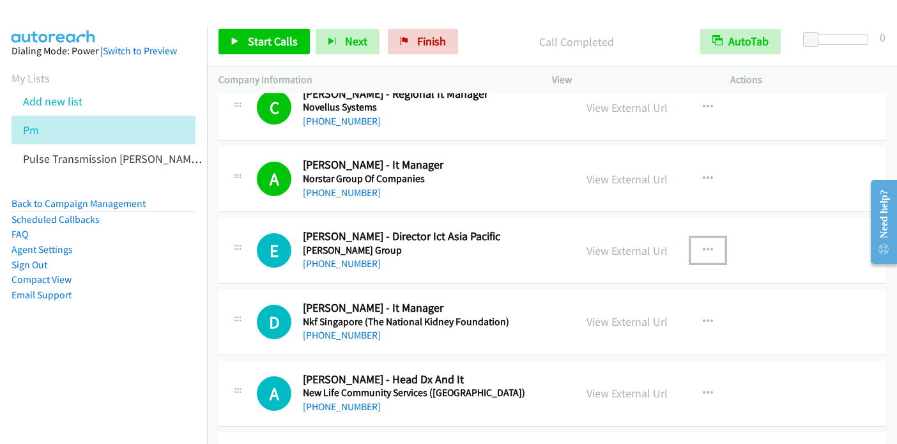
click at [706, 245] on icon "button" at bounding box center [707, 250] width 10 height 10
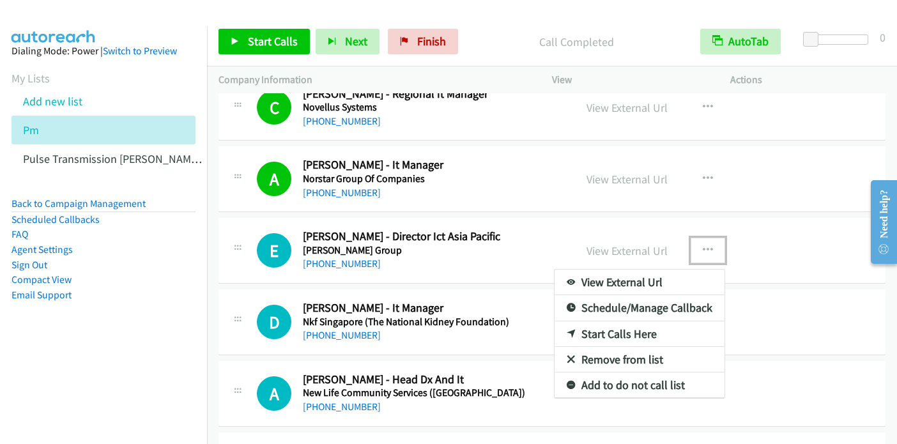
click at [629, 321] on link "Start Calls Here" at bounding box center [639, 334] width 170 height 26
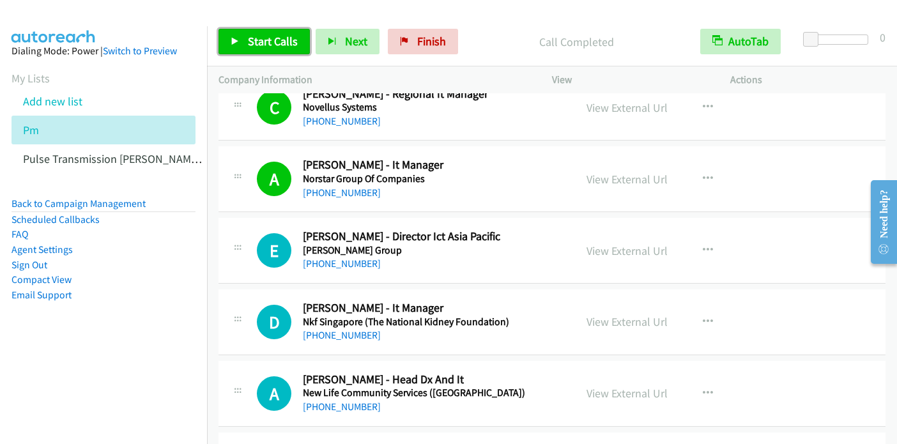
click at [279, 45] on span "Start Calls" at bounding box center [273, 41] width 50 height 15
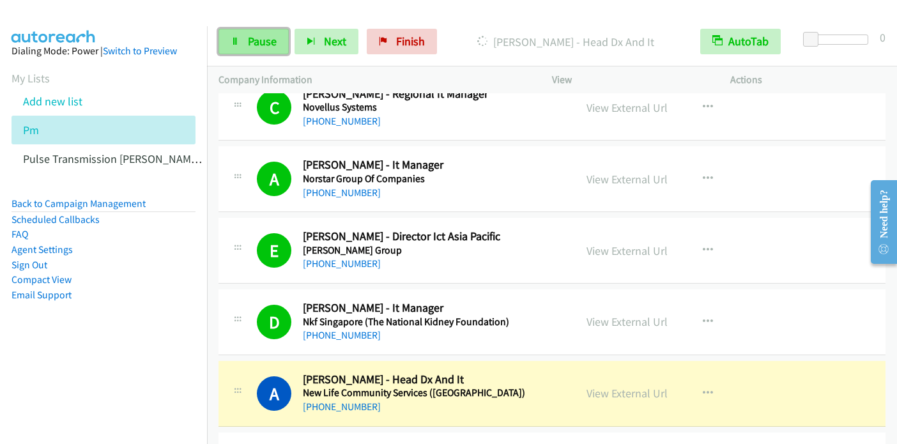
click at [263, 42] on span "Pause" at bounding box center [262, 41] width 29 height 15
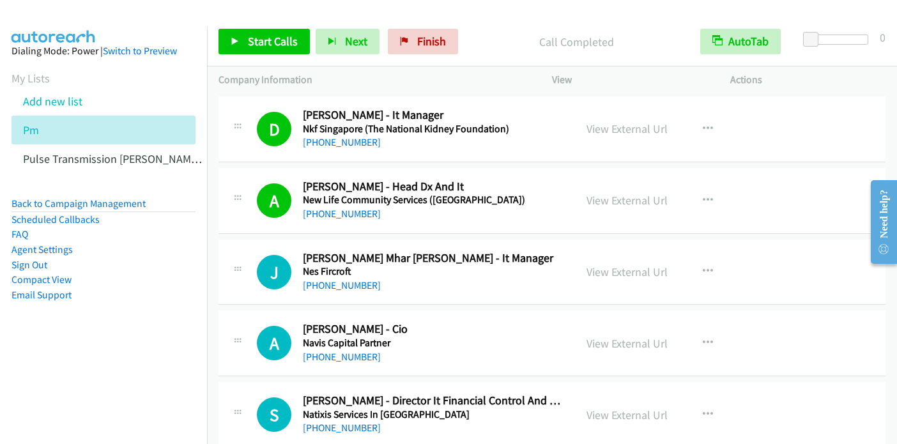
scroll to position [5180, 0]
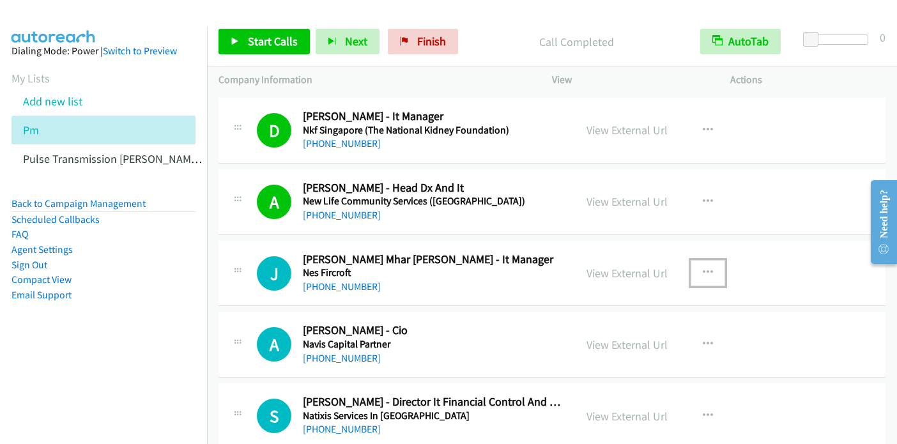
click at [702, 268] on icon "button" at bounding box center [707, 273] width 10 height 10
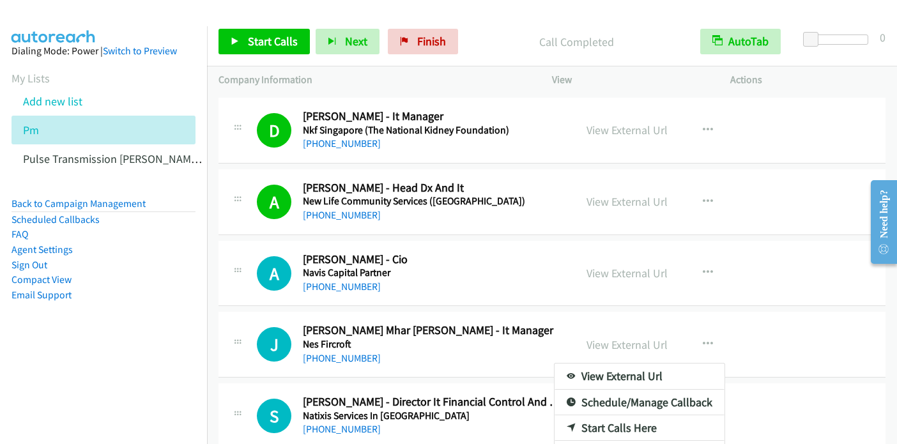
click at [261, 40] on div at bounding box center [448, 222] width 897 height 444
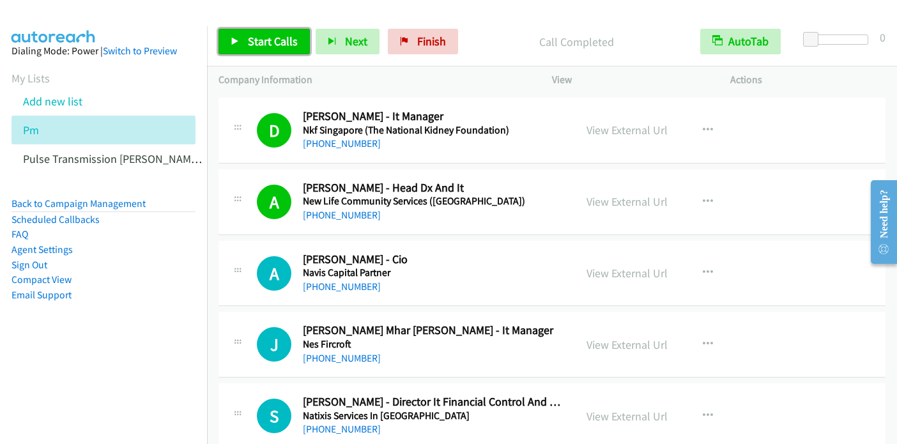
click at [261, 40] on span "Start Calls" at bounding box center [273, 41] width 50 height 15
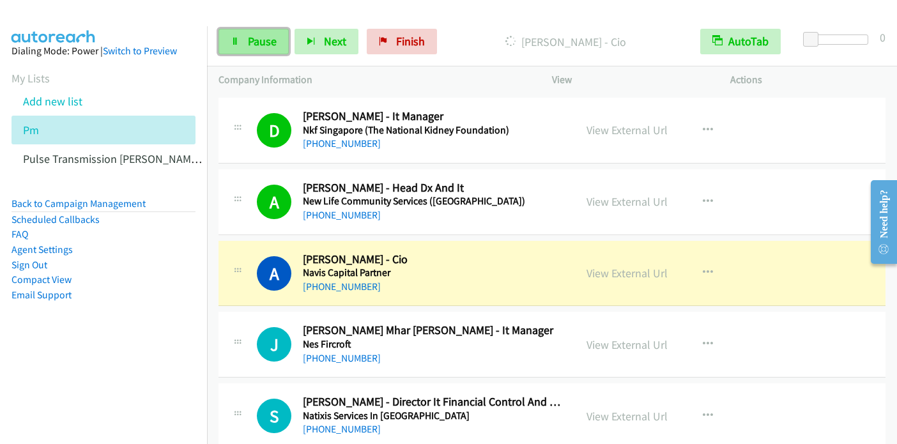
click at [255, 42] on span "Pause" at bounding box center [262, 41] width 29 height 15
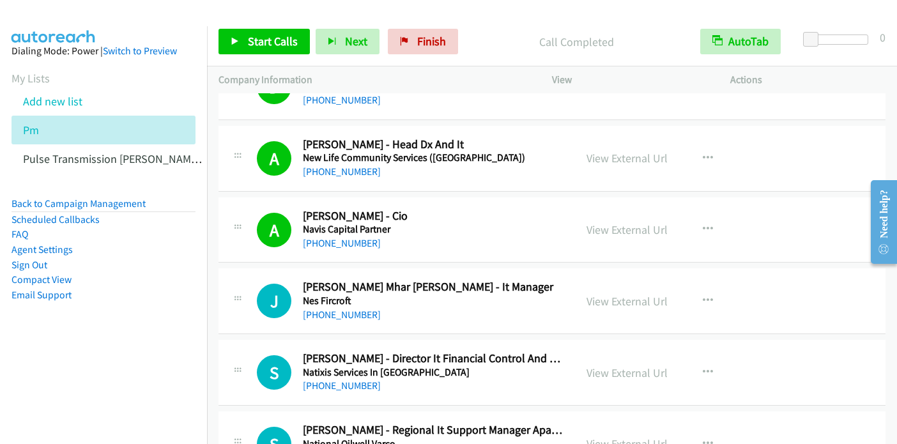
scroll to position [5244, 0]
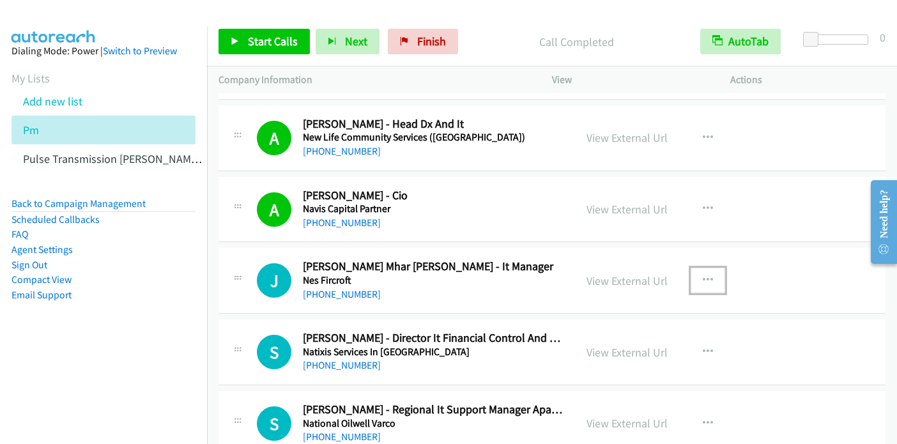
click at [702, 275] on icon "button" at bounding box center [707, 280] width 10 height 10
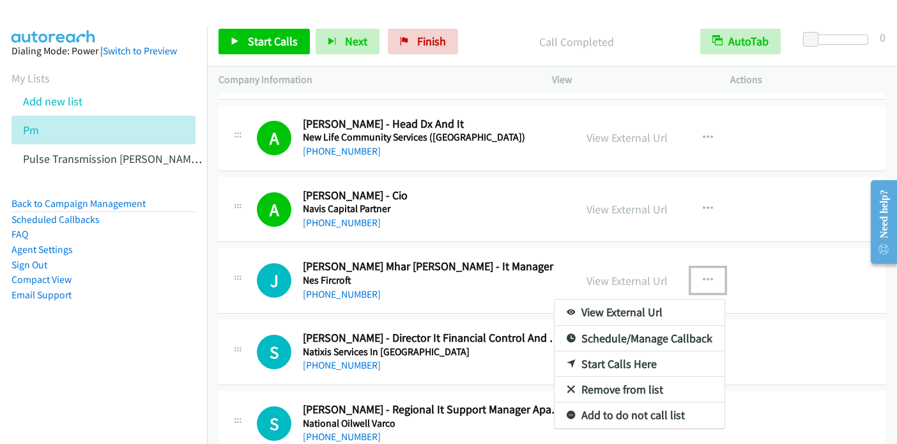
click at [633, 352] on link "Start Calls Here" at bounding box center [639, 364] width 170 height 26
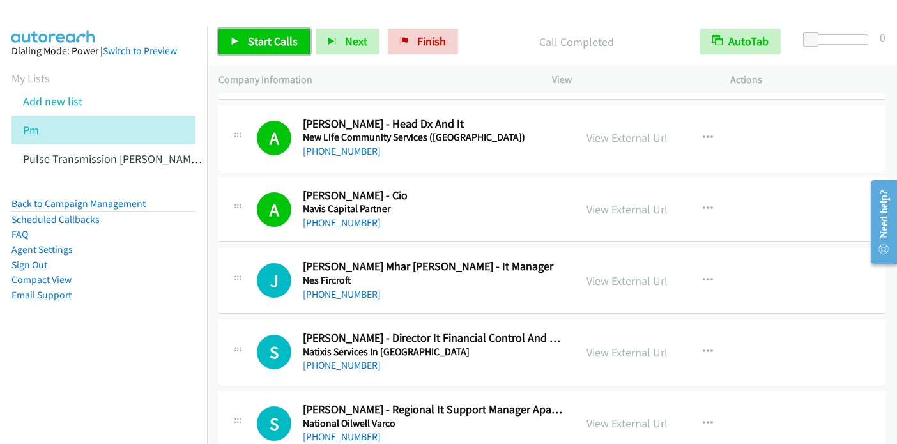
click at [275, 43] on span "Start Calls" at bounding box center [273, 41] width 50 height 15
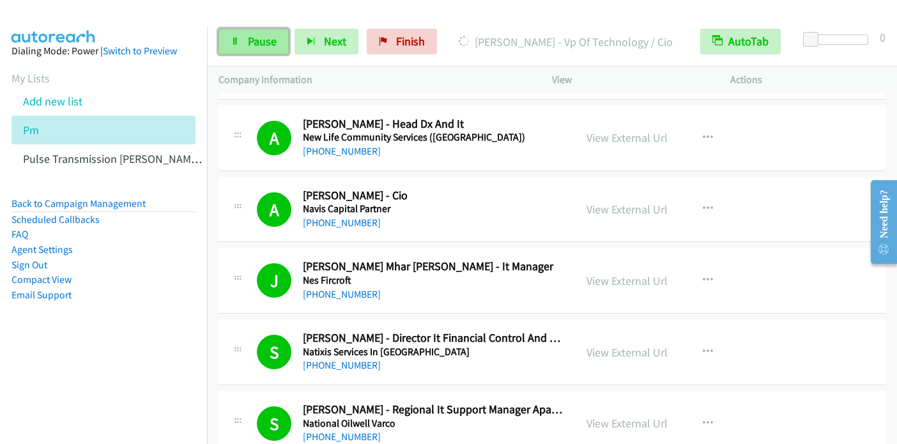
click at [269, 39] on span "Pause" at bounding box center [262, 41] width 29 height 15
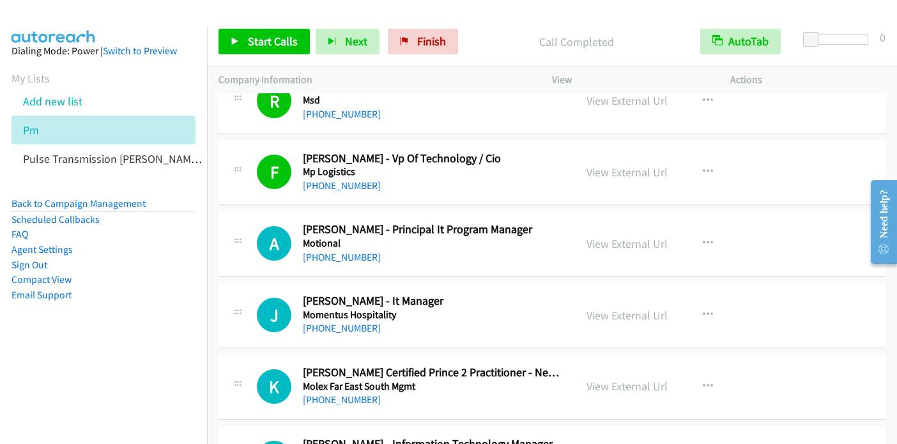
scroll to position [6074, 0]
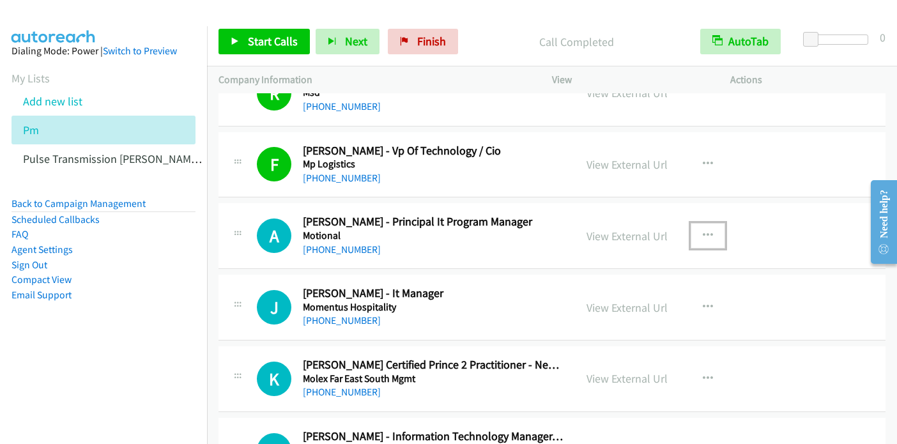
click at [702, 231] on icon "button" at bounding box center [707, 236] width 10 height 10
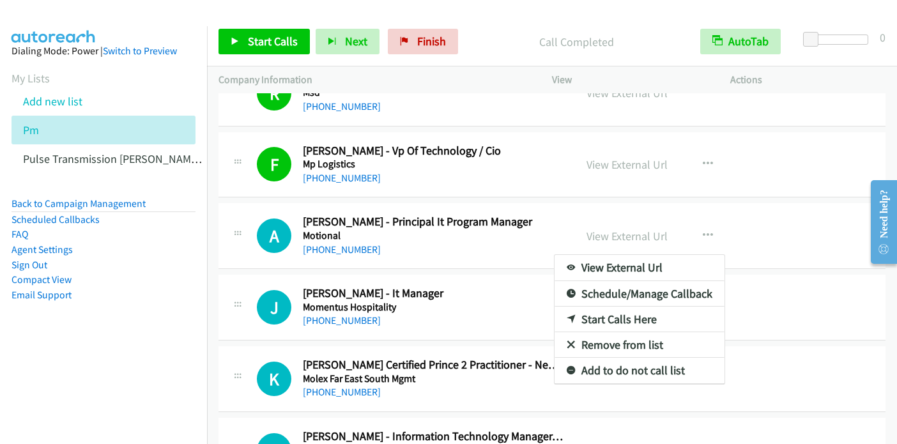
click at [262, 45] on div at bounding box center [448, 222] width 897 height 444
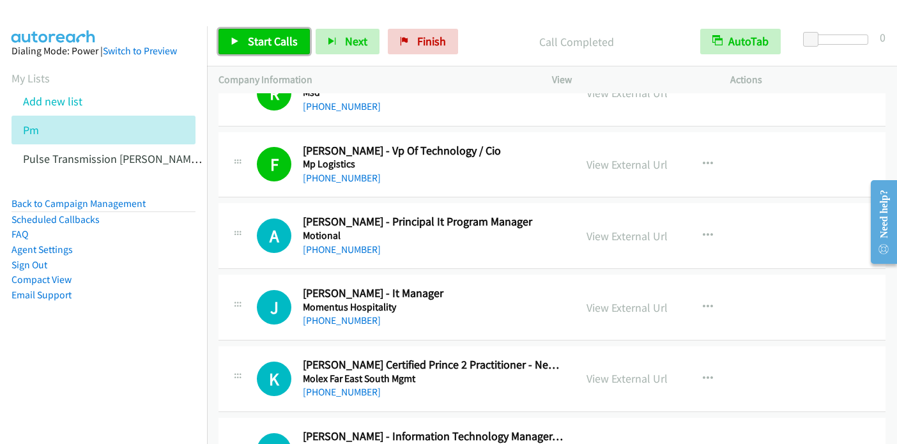
click at [263, 45] on span "Start Calls" at bounding box center [273, 41] width 50 height 15
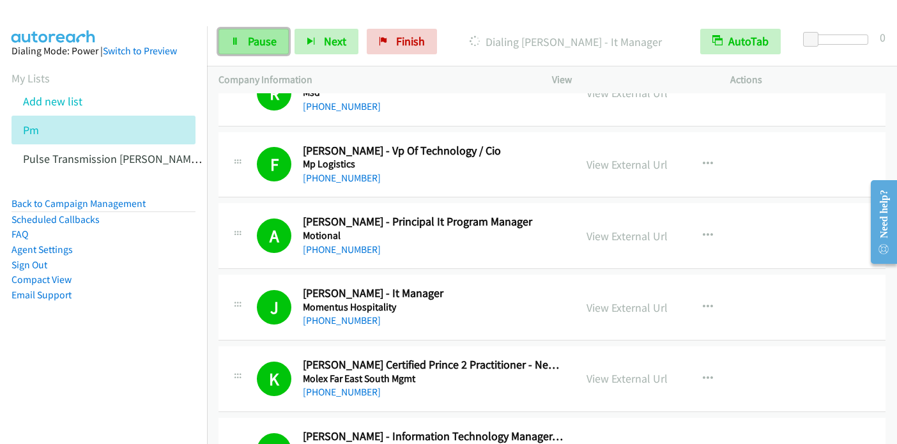
click at [271, 45] on span "Pause" at bounding box center [262, 41] width 29 height 15
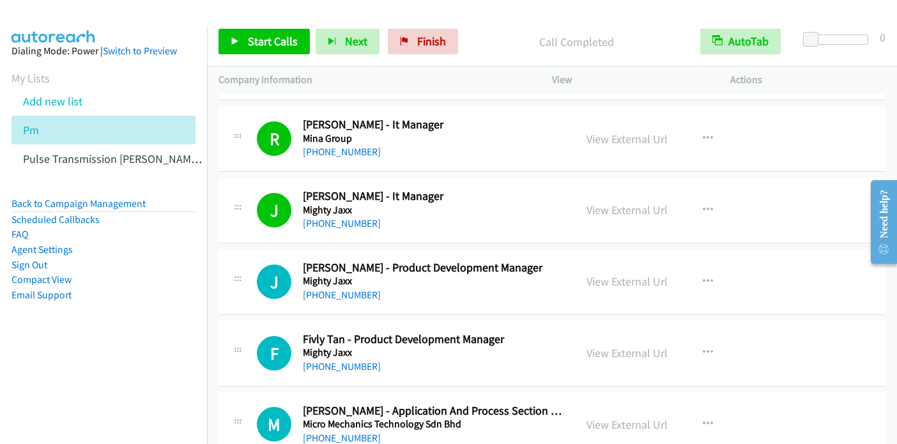
scroll to position [6649, 0]
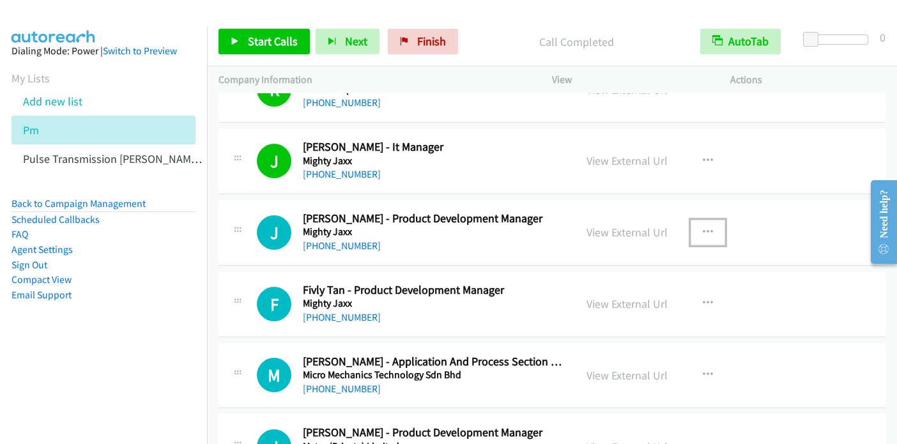
click at [702, 227] on icon "button" at bounding box center [707, 232] width 10 height 10
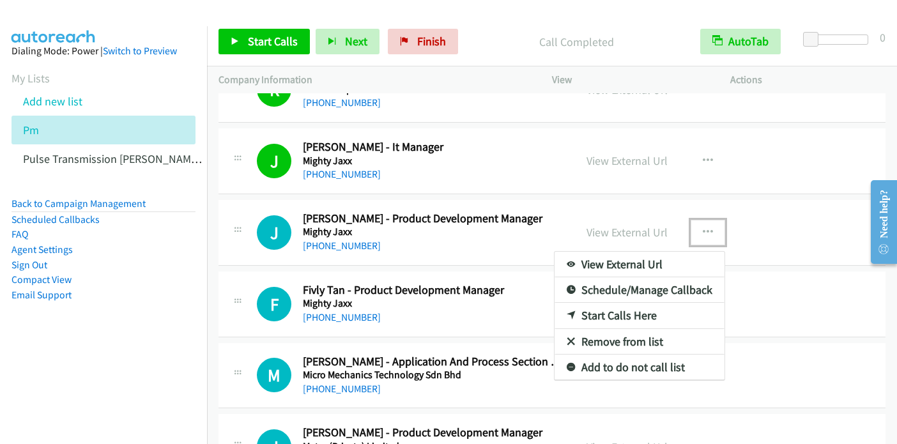
click at [630, 303] on link "Start Calls Here" at bounding box center [639, 316] width 170 height 26
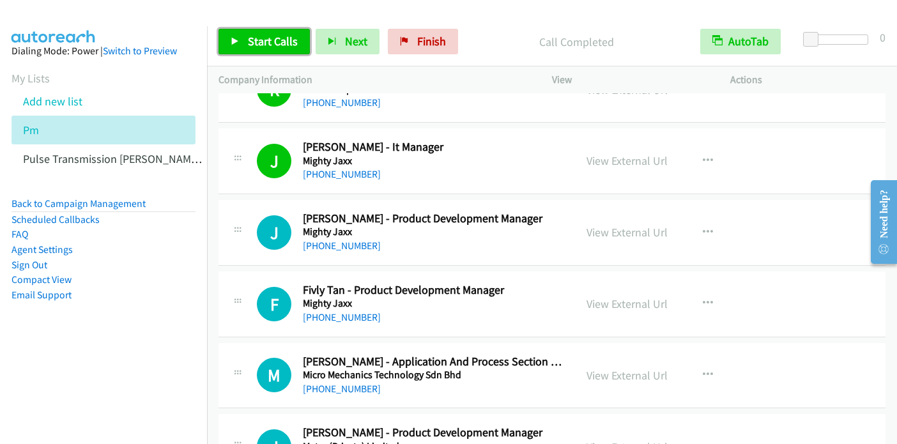
click at [277, 42] on span "Start Calls" at bounding box center [273, 41] width 50 height 15
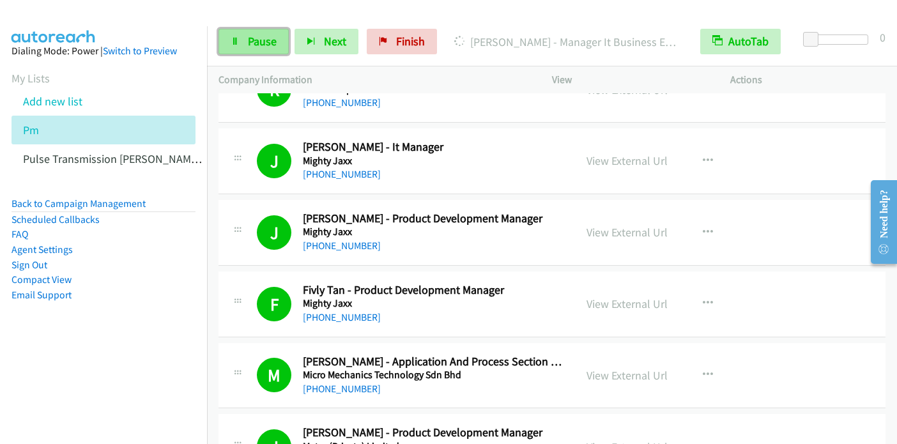
click at [263, 36] on span "Pause" at bounding box center [262, 41] width 29 height 15
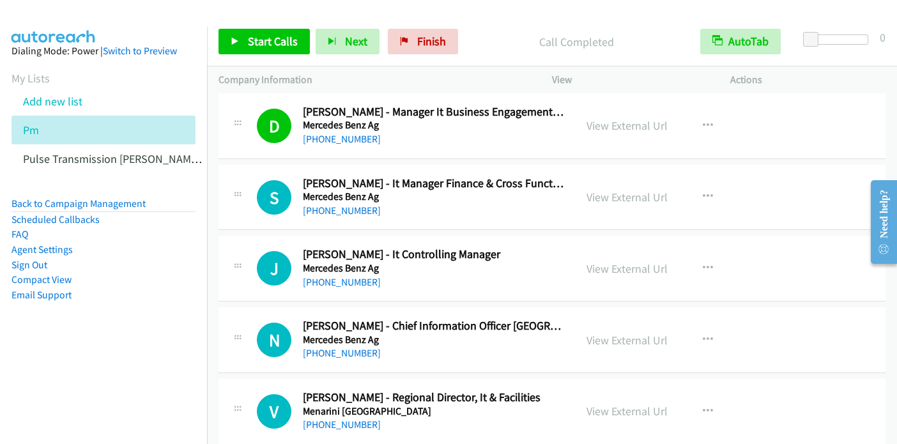
scroll to position [7543, 0]
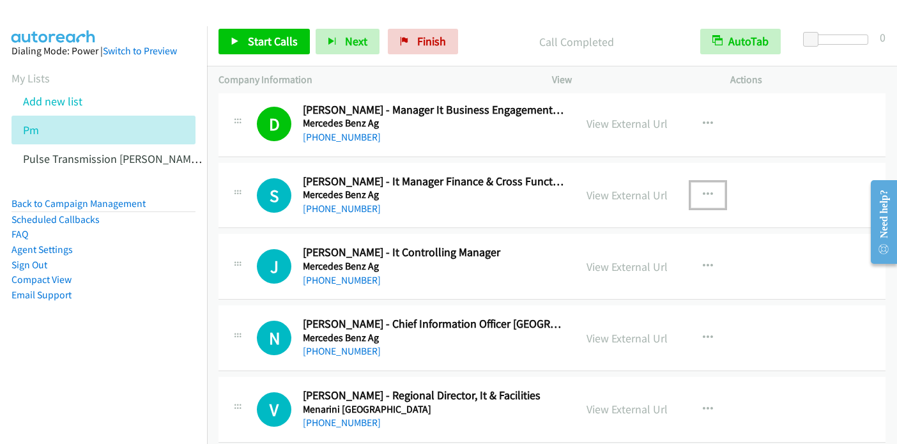
click at [708, 182] on button "button" at bounding box center [707, 195] width 34 height 26
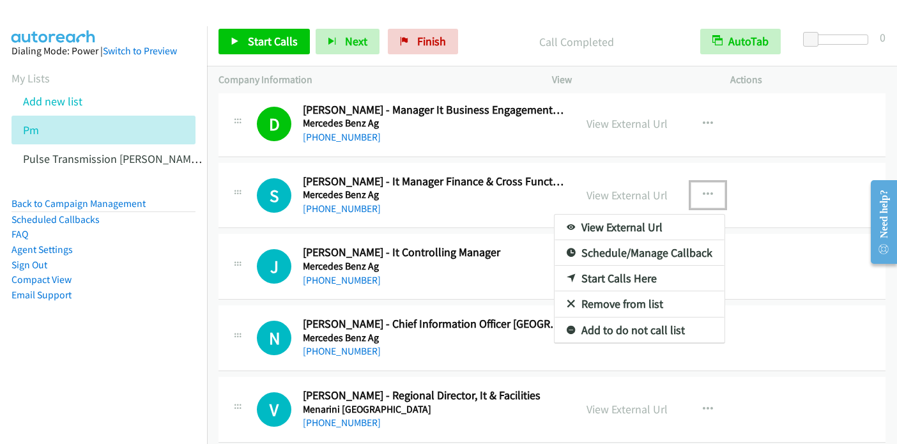
click at [616, 266] on link "Start Calls Here" at bounding box center [639, 279] width 170 height 26
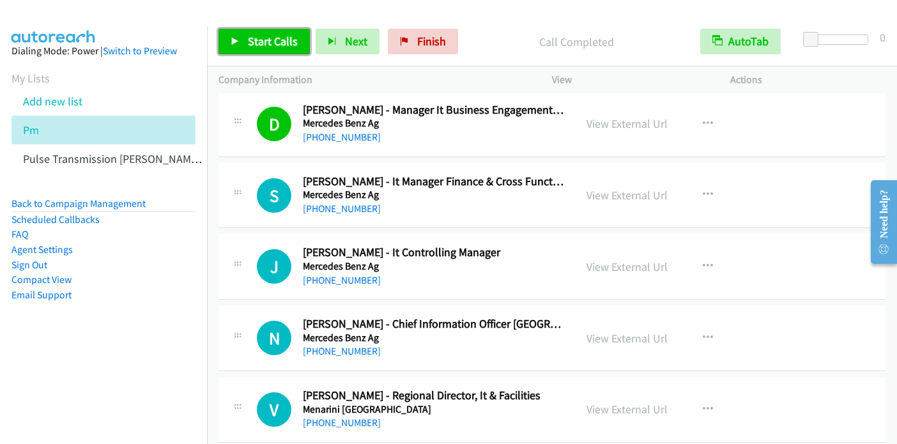
click at [280, 45] on span "Start Calls" at bounding box center [273, 41] width 50 height 15
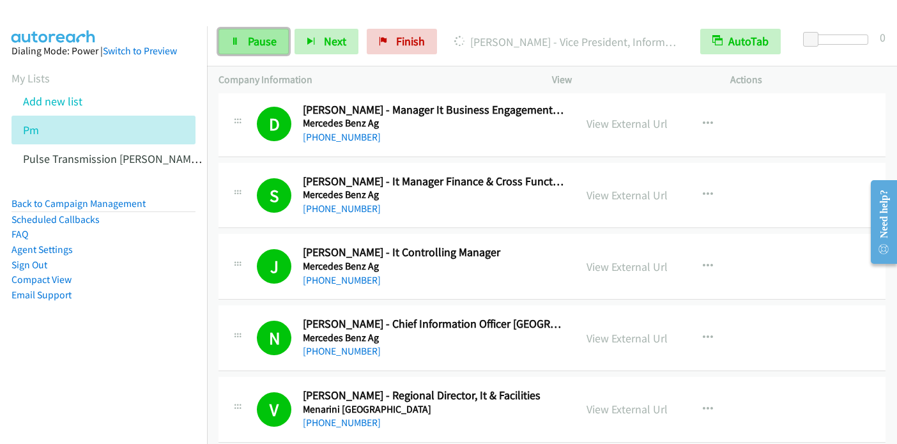
click at [250, 42] on span "Pause" at bounding box center [262, 41] width 29 height 15
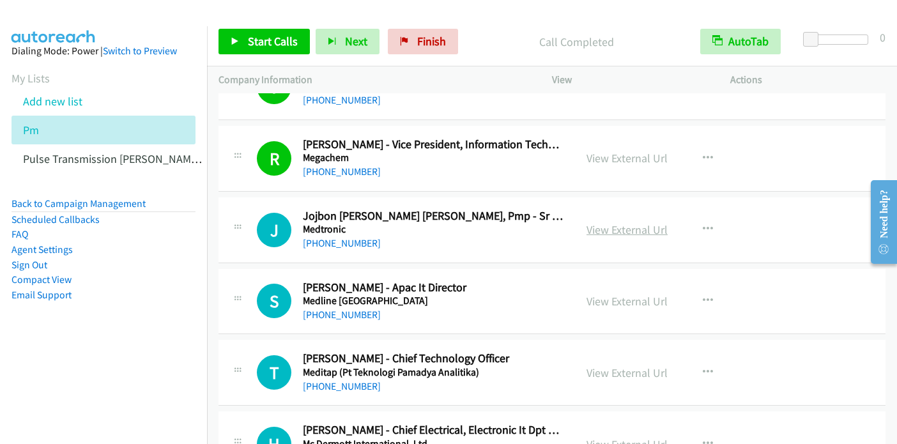
scroll to position [7798, 0]
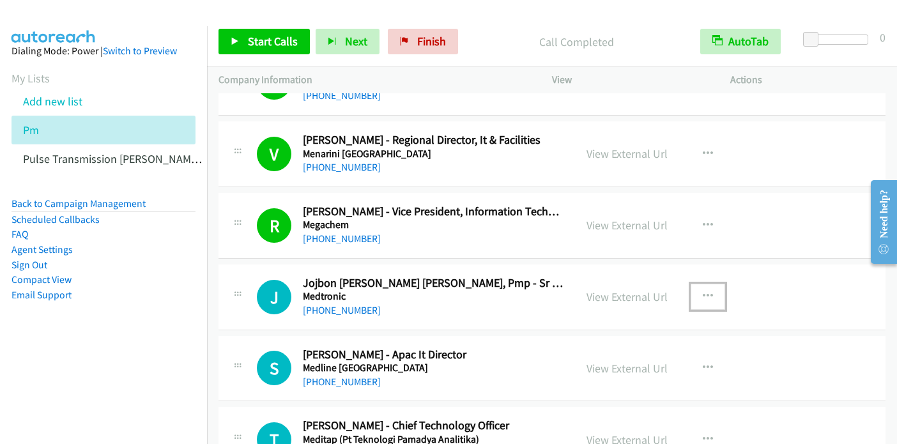
click at [702, 291] on icon "button" at bounding box center [707, 296] width 10 height 10
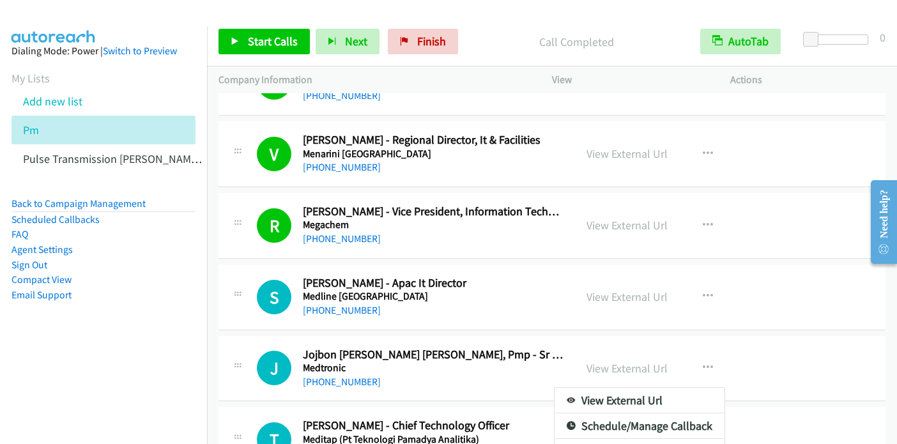
click at [273, 43] on div at bounding box center [448, 222] width 897 height 444
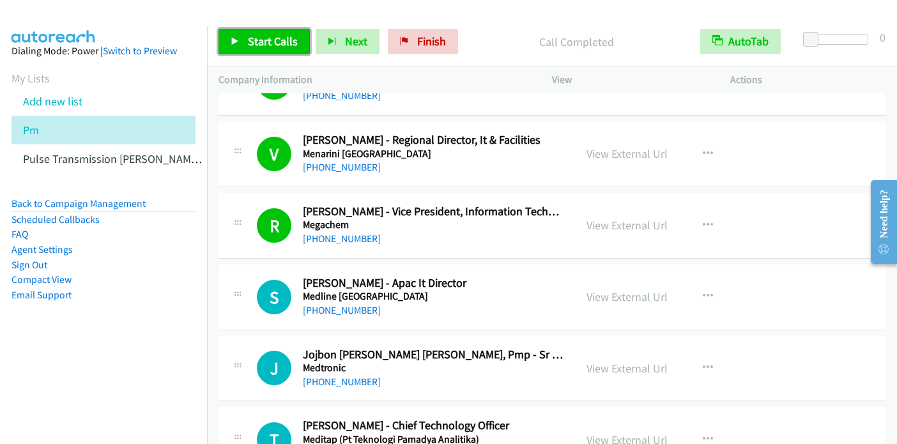
click at [272, 43] on span "Start Calls" at bounding box center [273, 41] width 50 height 15
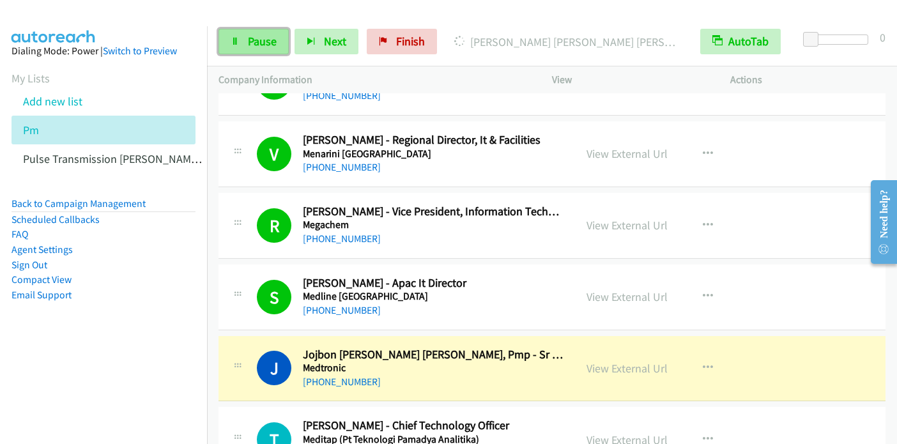
click at [245, 41] on link "Pause" at bounding box center [253, 42] width 70 height 26
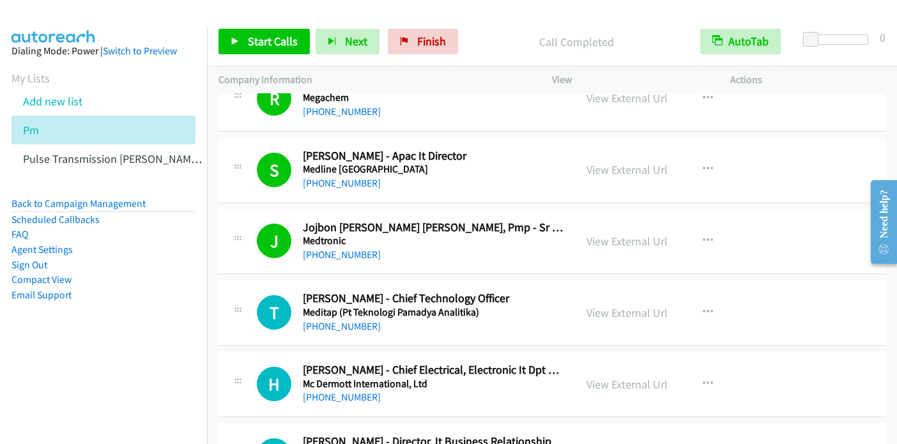
scroll to position [7926, 0]
click at [702, 307] on icon "button" at bounding box center [707, 312] width 10 height 10
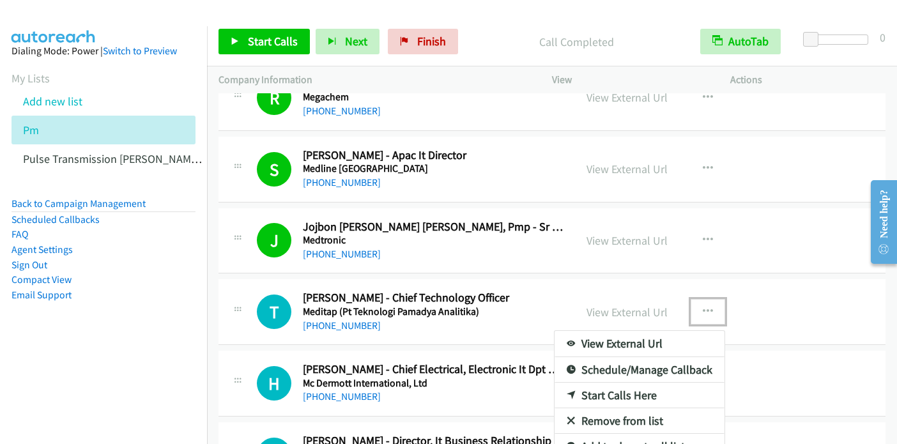
click at [655, 383] on link "Start Calls Here" at bounding box center [639, 396] width 170 height 26
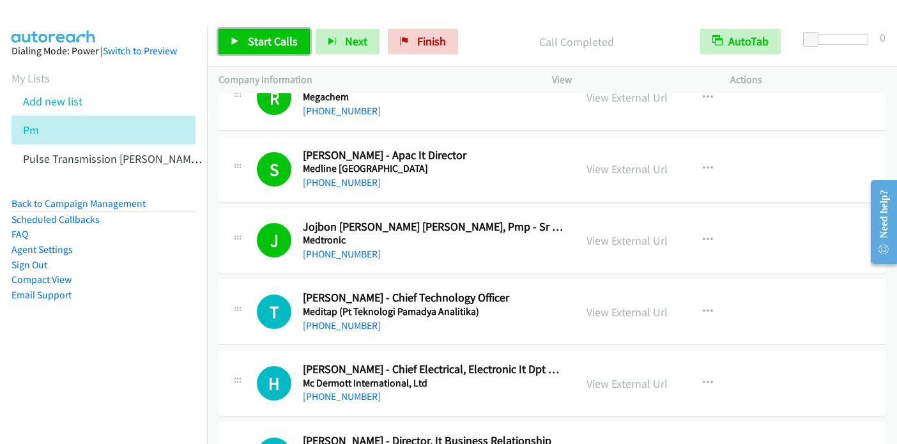
click at [263, 45] on span "Start Calls" at bounding box center [273, 41] width 50 height 15
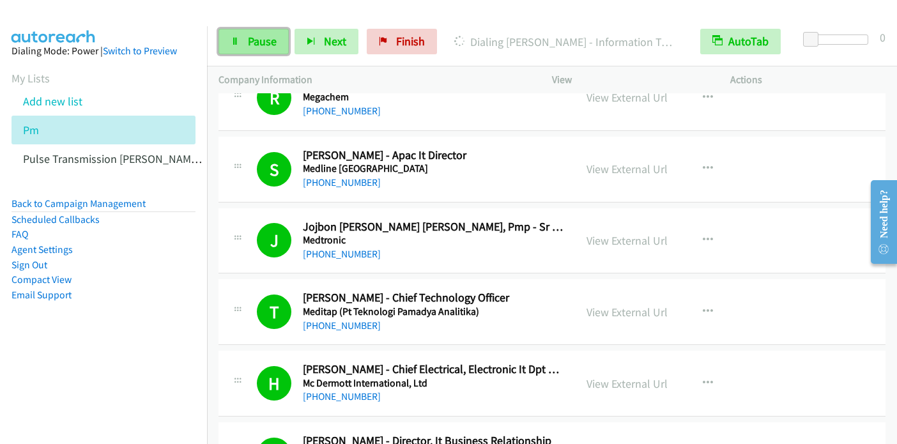
click at [245, 39] on link "Pause" at bounding box center [253, 42] width 70 height 26
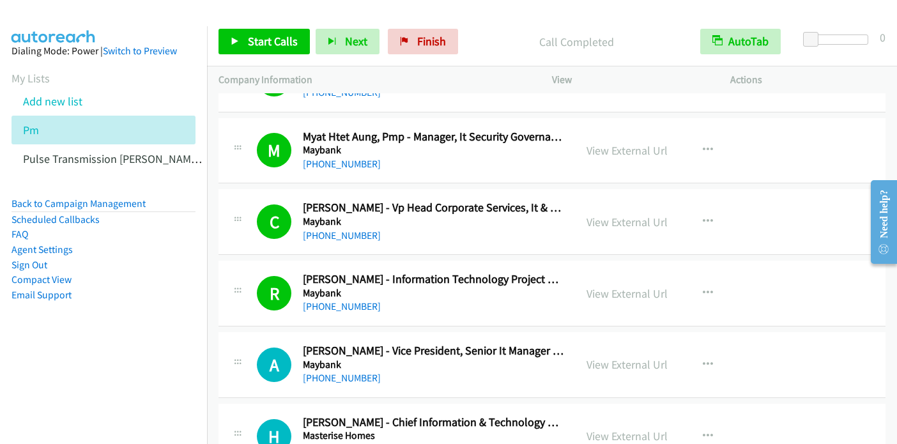
scroll to position [8437, 0]
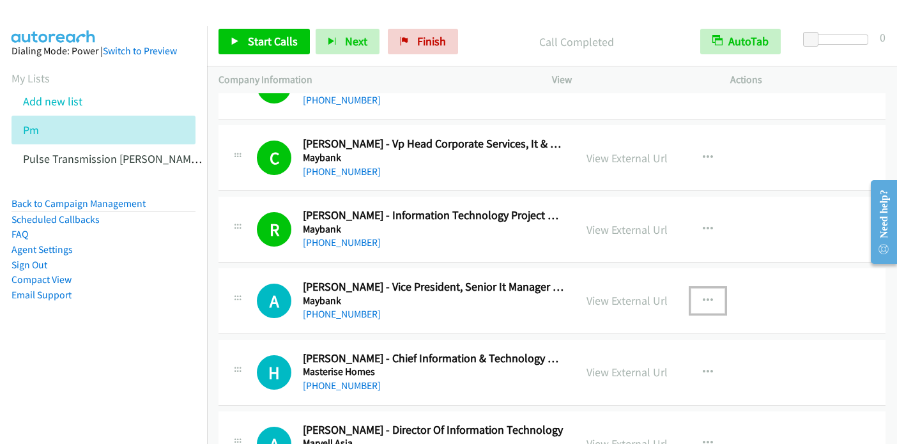
click at [706, 296] on icon "button" at bounding box center [707, 301] width 10 height 10
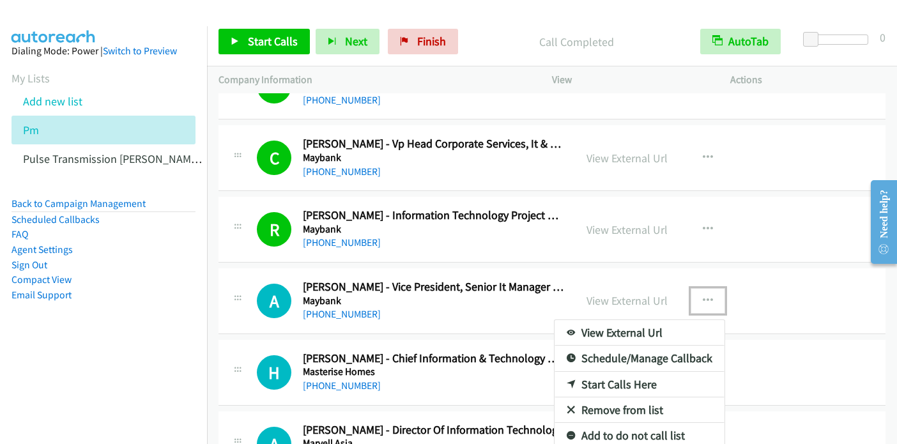
click at [621, 372] on link "Start Calls Here" at bounding box center [639, 385] width 170 height 26
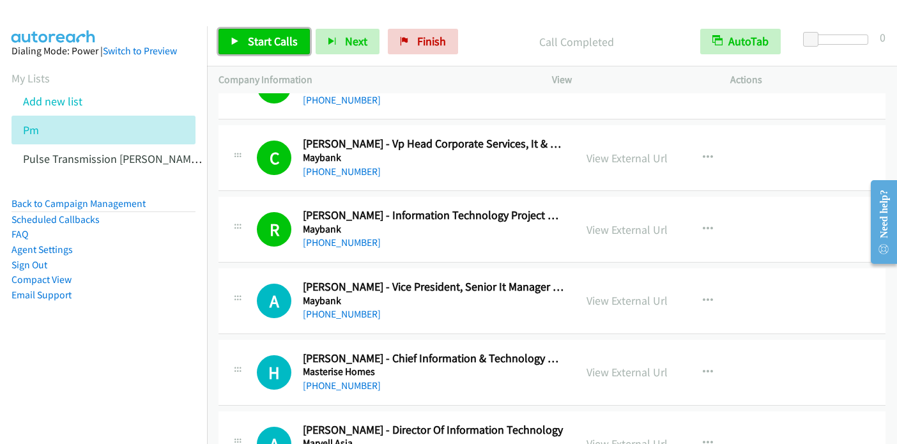
click at [282, 45] on span "Start Calls" at bounding box center [273, 41] width 50 height 15
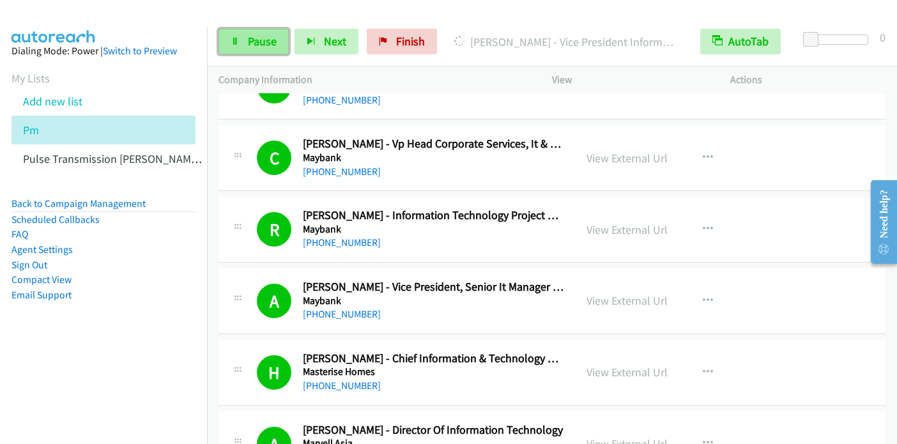
click at [250, 47] on span "Pause" at bounding box center [262, 41] width 29 height 15
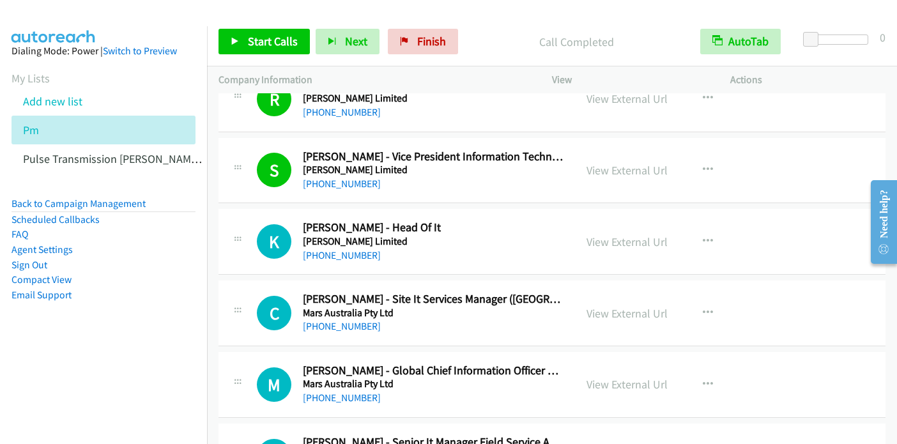
scroll to position [9139, 0]
click at [708, 228] on button "button" at bounding box center [707, 241] width 34 height 26
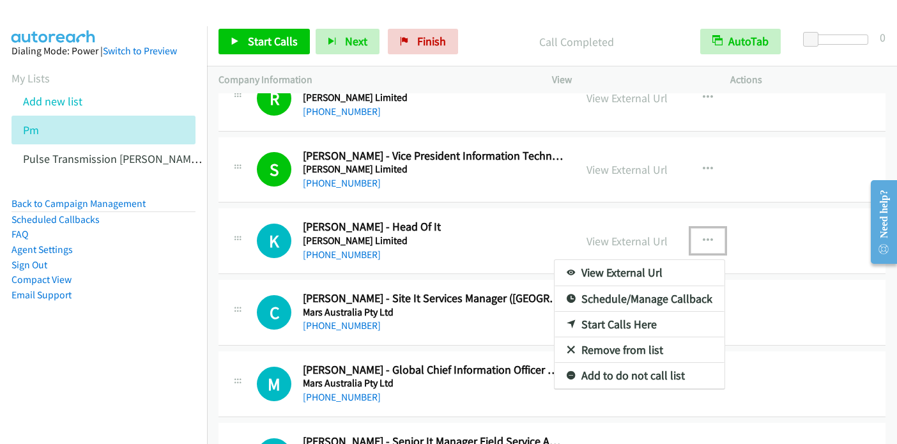
click at [616, 312] on link "Start Calls Here" at bounding box center [639, 325] width 170 height 26
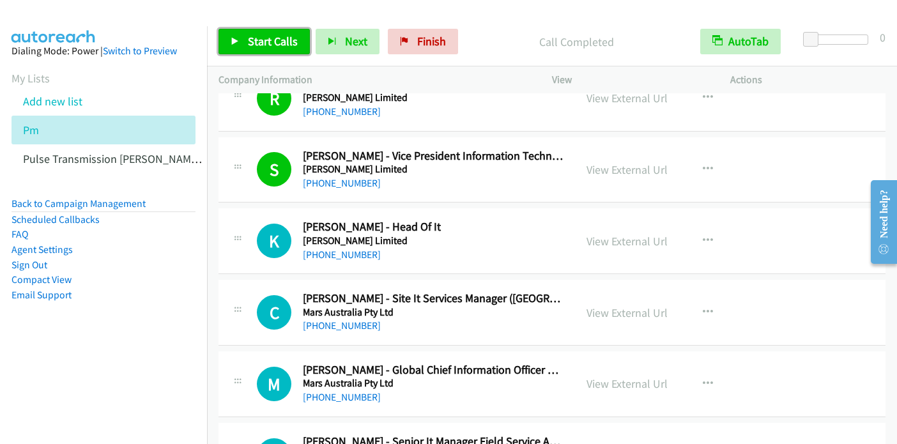
click at [266, 45] on span "Start Calls" at bounding box center [273, 41] width 50 height 15
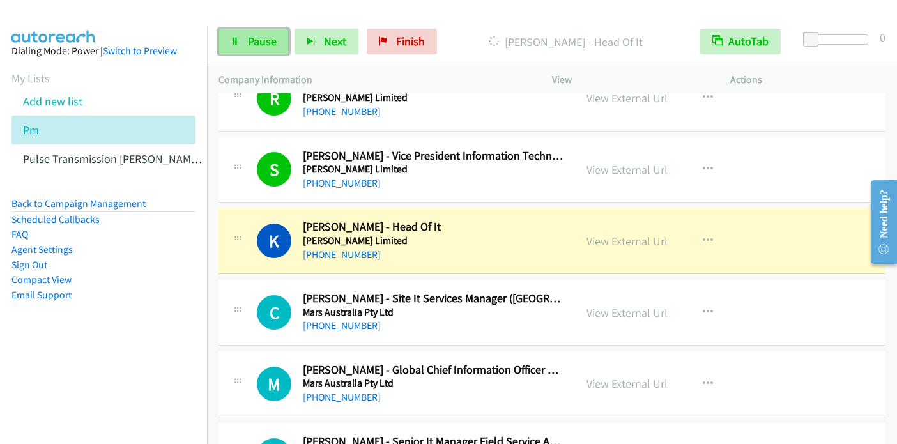
click at [272, 40] on span "Pause" at bounding box center [262, 41] width 29 height 15
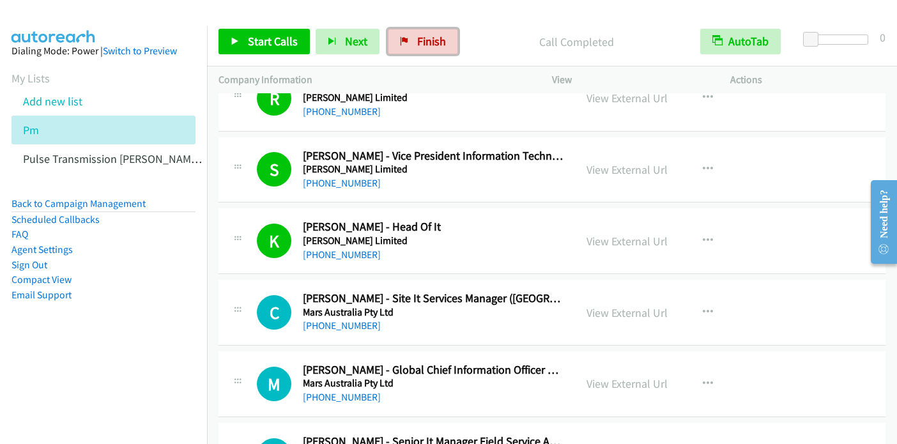
drag, startPoint x: 416, startPoint y: 47, endPoint x: 506, endPoint y: 42, distance: 90.2
click at [417, 47] on span "Finish" at bounding box center [431, 41] width 29 height 15
